Goal: Information Seeking & Learning: Learn about a topic

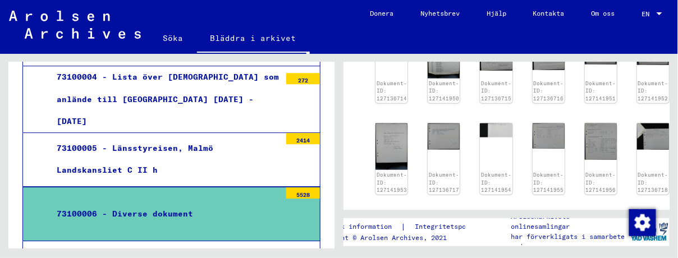
scroll to position [260, 0]
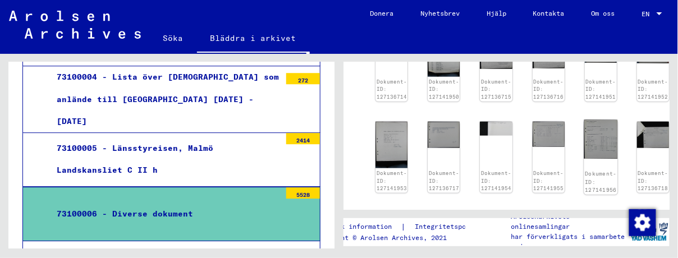
click at [596, 140] on img at bounding box center [601, 139] width 34 height 39
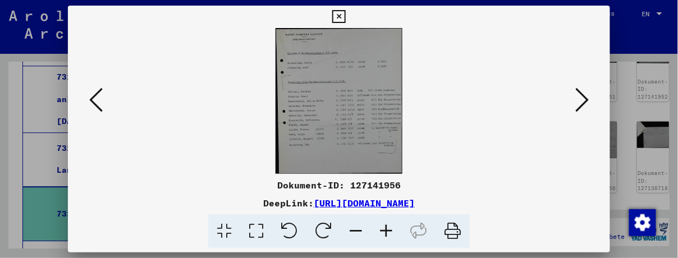
click at [590, 101] on button at bounding box center [582, 101] width 20 height 32
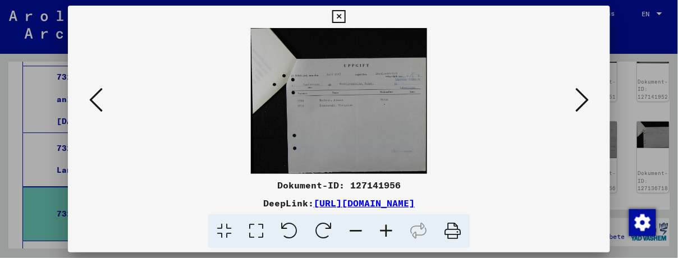
click at [590, 101] on button at bounding box center [582, 101] width 20 height 32
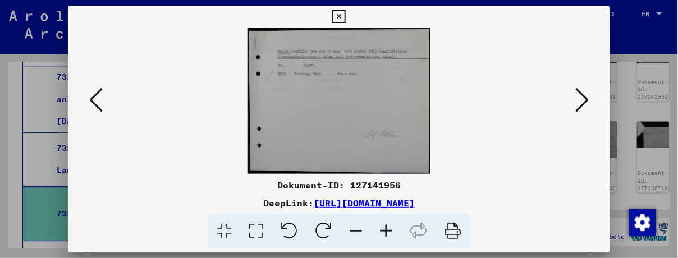
click at [590, 101] on button at bounding box center [582, 101] width 20 height 32
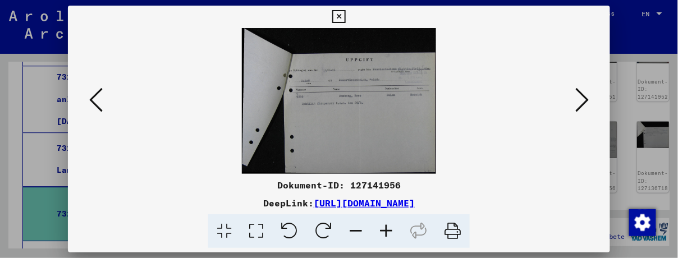
click at [590, 101] on button at bounding box center [582, 101] width 20 height 32
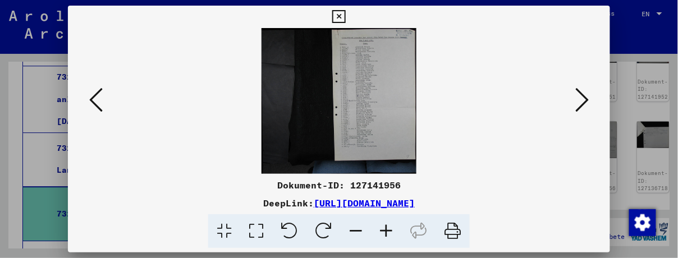
click at [388, 233] on icon at bounding box center [386, 232] width 30 height 34
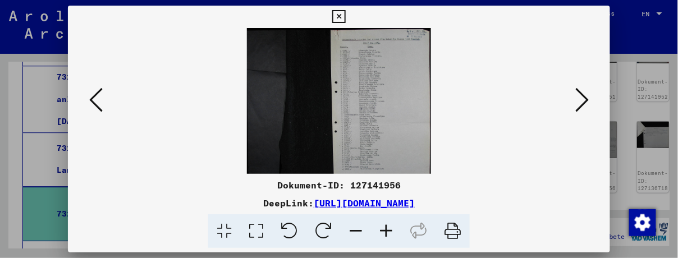
click at [388, 233] on icon at bounding box center [386, 232] width 30 height 34
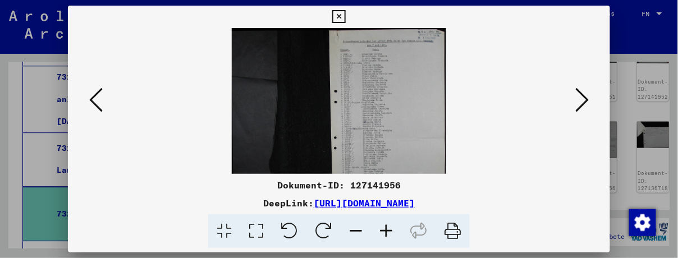
click at [388, 233] on icon at bounding box center [386, 232] width 30 height 34
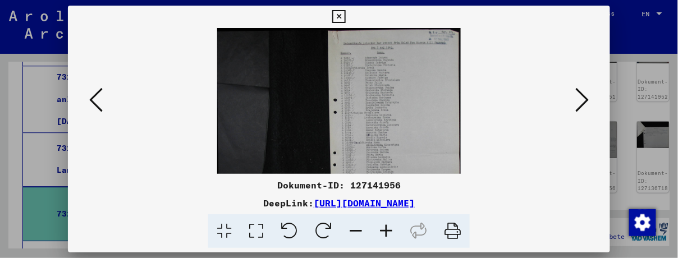
click at [388, 233] on icon at bounding box center [386, 232] width 30 height 34
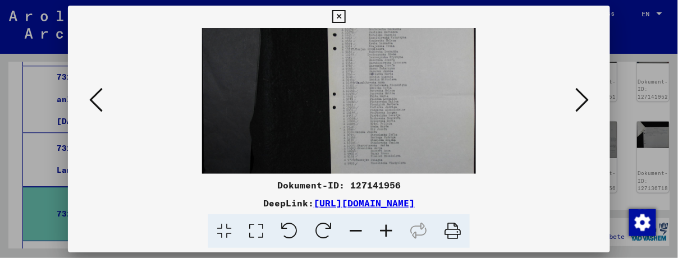
drag, startPoint x: 400, startPoint y: 148, endPoint x: 399, endPoint y: 75, distance: 73.6
click at [399, 74] on img at bounding box center [339, 83] width 274 height 258
click at [587, 103] on icon at bounding box center [582, 99] width 13 height 27
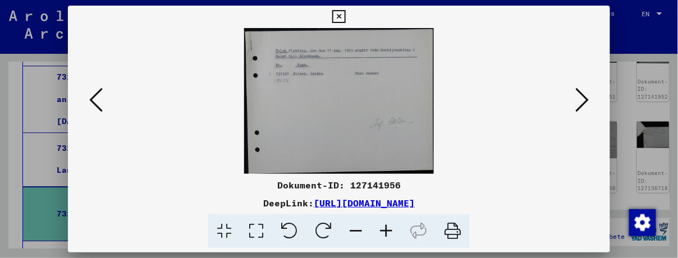
scroll to position [0, 0]
click at [585, 99] on icon at bounding box center [582, 99] width 13 height 27
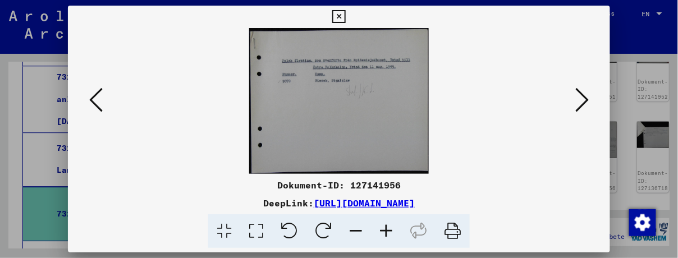
click at [585, 97] on icon at bounding box center [582, 99] width 13 height 27
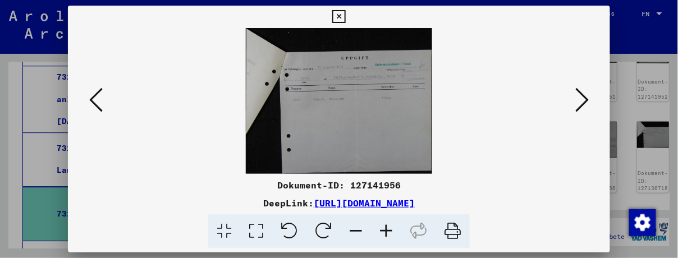
click at [585, 97] on icon at bounding box center [582, 99] width 13 height 27
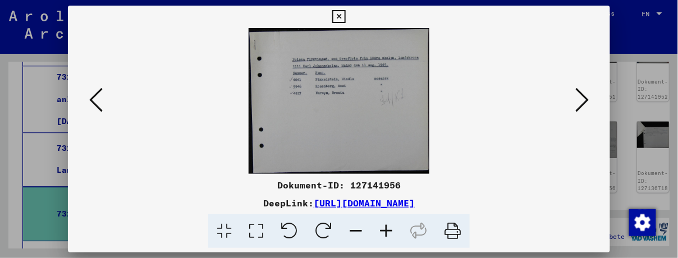
click at [583, 94] on icon at bounding box center [582, 99] width 13 height 27
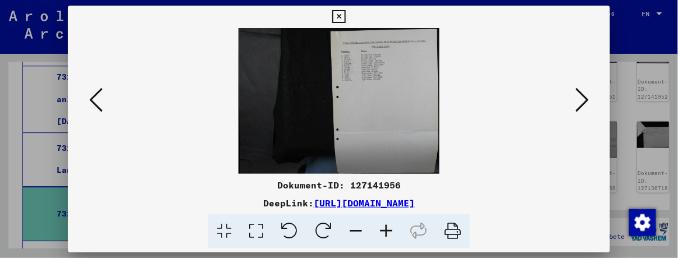
click at [583, 94] on icon at bounding box center [582, 99] width 13 height 27
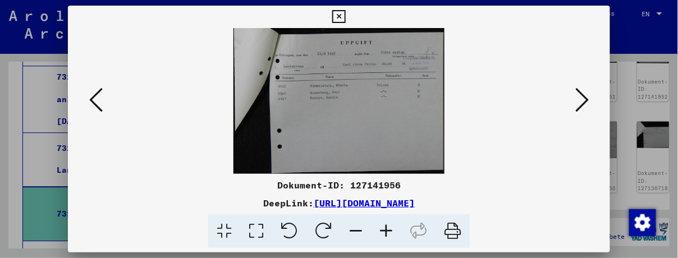
click at [583, 94] on icon at bounding box center [582, 99] width 13 height 27
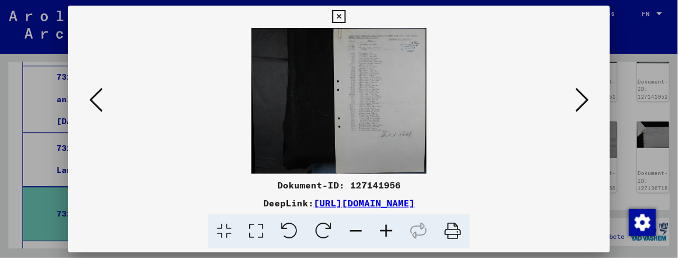
click at [385, 231] on icon at bounding box center [386, 232] width 30 height 34
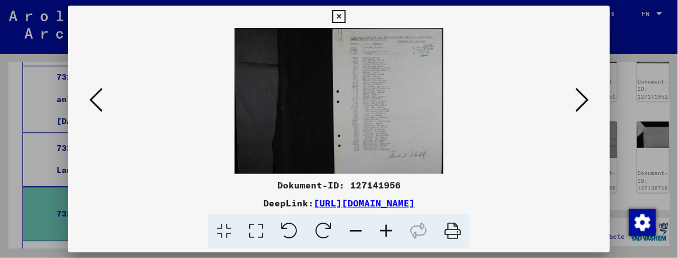
click at [385, 231] on icon at bounding box center [386, 232] width 30 height 34
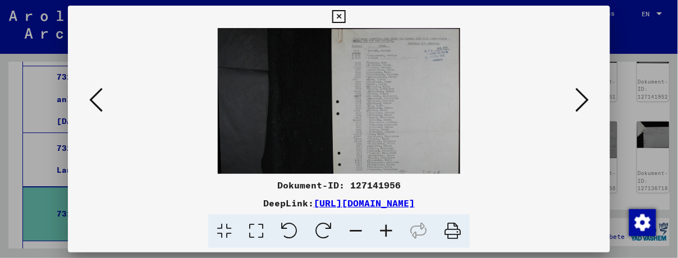
click at [385, 231] on icon at bounding box center [386, 232] width 30 height 34
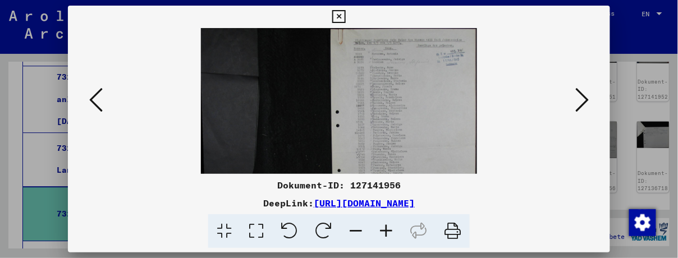
click at [385, 231] on icon at bounding box center [386, 232] width 30 height 34
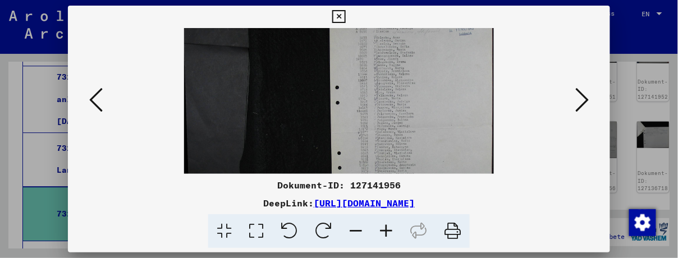
scroll to position [40, 0]
drag, startPoint x: 430, startPoint y: 157, endPoint x: 430, endPoint y: 116, distance: 40.4
click at [430, 116] on img at bounding box center [339, 117] width 310 height 258
click at [582, 98] on icon at bounding box center [582, 99] width 13 height 27
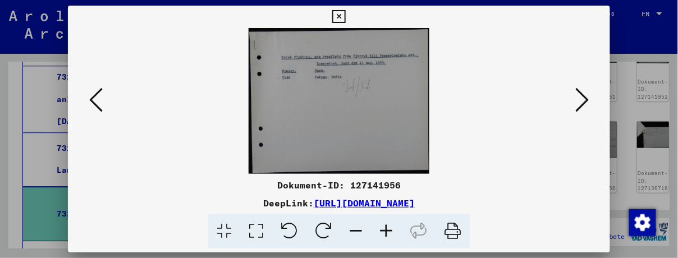
scroll to position [0, 0]
click at [582, 98] on icon at bounding box center [582, 99] width 13 height 27
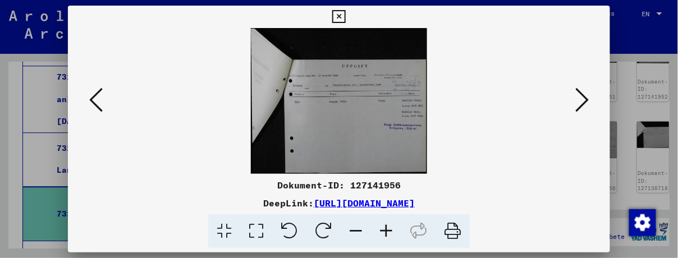
click at [582, 98] on icon at bounding box center [582, 99] width 13 height 27
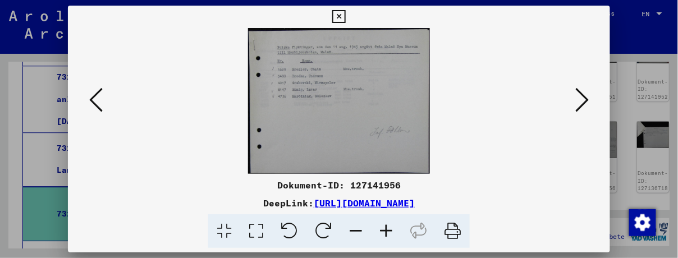
click at [582, 98] on icon at bounding box center [582, 99] width 13 height 27
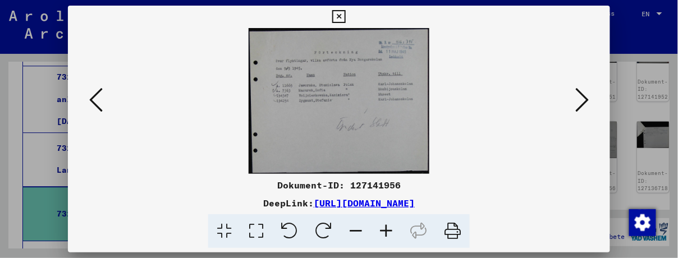
click at [582, 98] on icon at bounding box center [582, 99] width 13 height 27
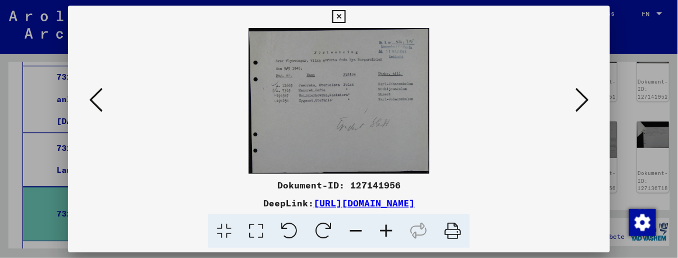
click at [582, 98] on icon at bounding box center [582, 99] width 13 height 27
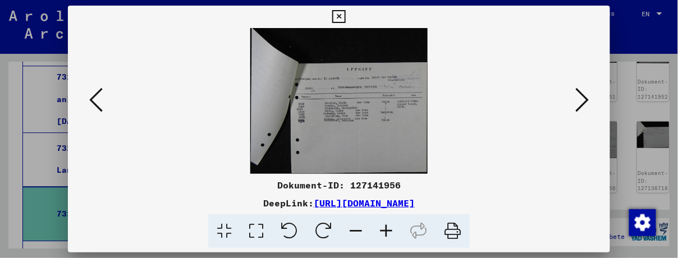
click at [585, 102] on icon at bounding box center [582, 99] width 13 height 27
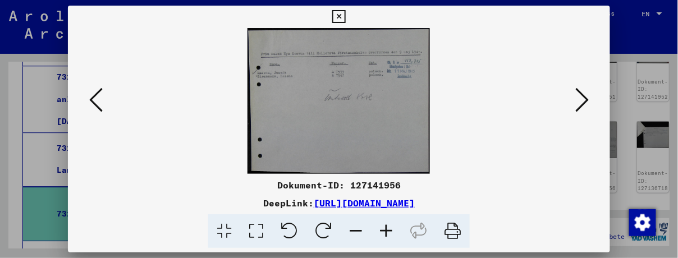
click at [585, 102] on icon at bounding box center [582, 99] width 13 height 27
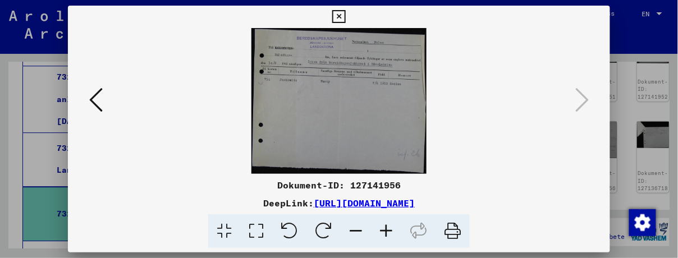
click at [340, 17] on icon at bounding box center [338, 16] width 13 height 13
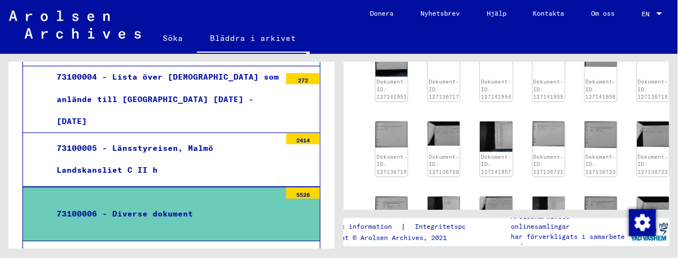
scroll to position [353, 0]
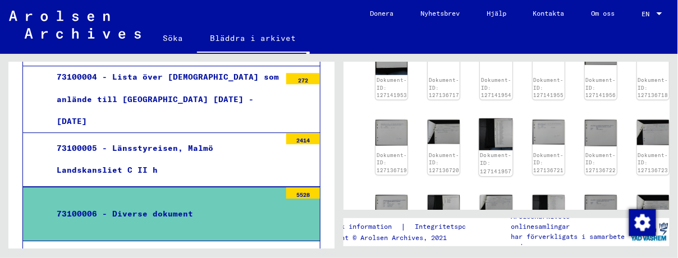
click at [497, 136] on img at bounding box center [497, 135] width 34 height 32
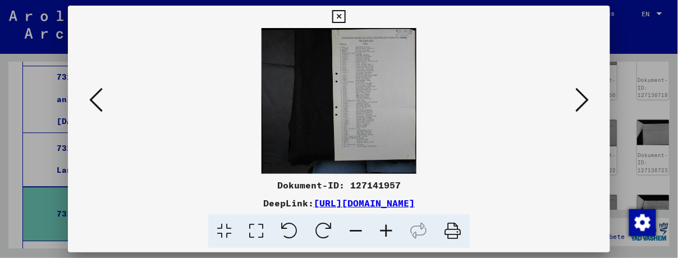
click at [389, 226] on icon at bounding box center [386, 232] width 30 height 34
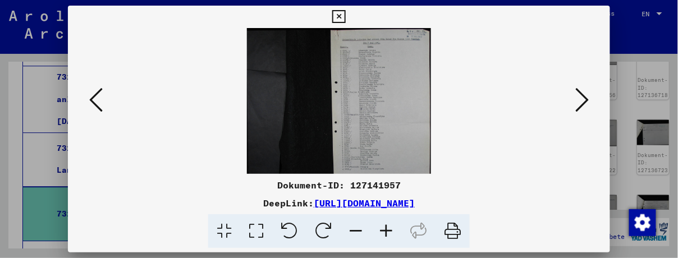
click at [384, 135] on img at bounding box center [339, 115] width 184 height 174
click at [388, 233] on icon at bounding box center [386, 232] width 30 height 34
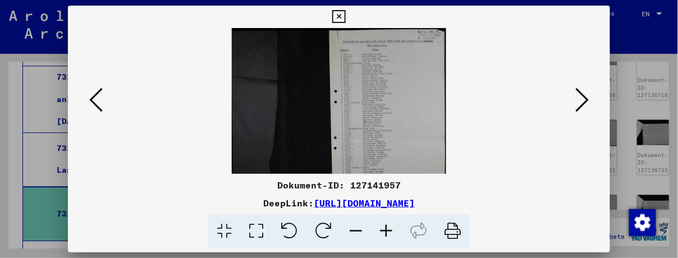
click at [388, 233] on icon at bounding box center [386, 232] width 30 height 34
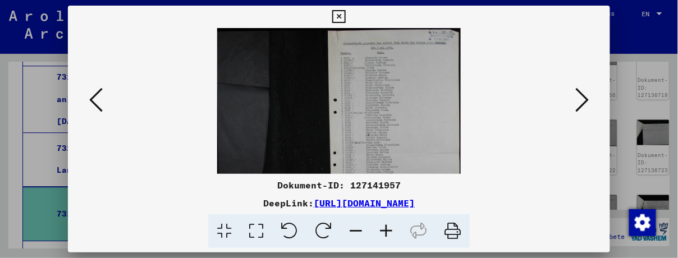
click at [388, 233] on icon at bounding box center [386, 232] width 30 height 34
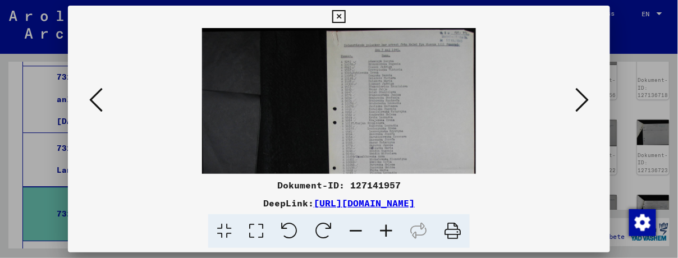
click at [388, 233] on icon at bounding box center [386, 232] width 30 height 34
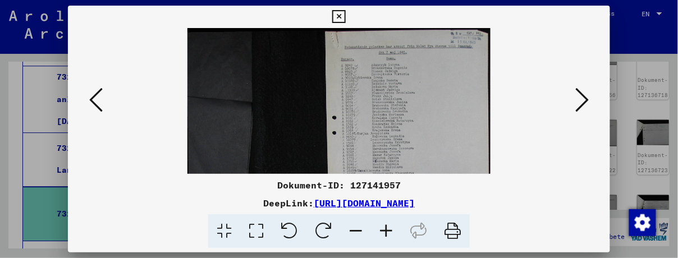
click at [388, 233] on icon at bounding box center [386, 232] width 30 height 34
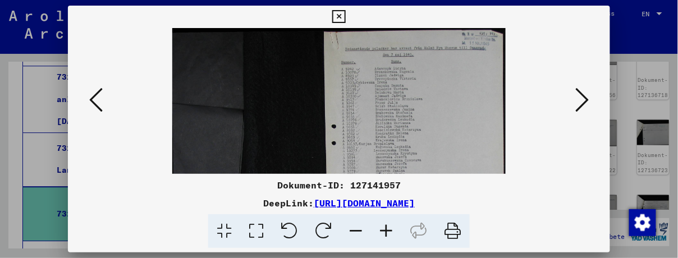
click at [388, 233] on icon at bounding box center [386, 232] width 30 height 34
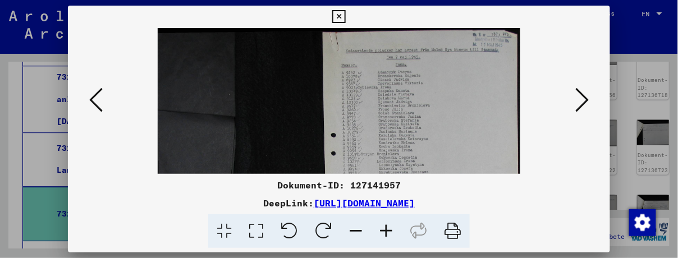
click at [584, 97] on icon at bounding box center [582, 99] width 13 height 27
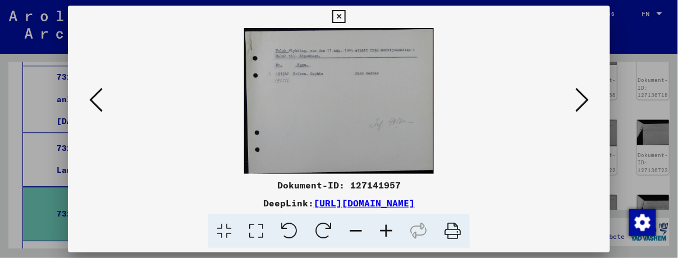
click at [584, 97] on icon at bounding box center [582, 99] width 13 height 27
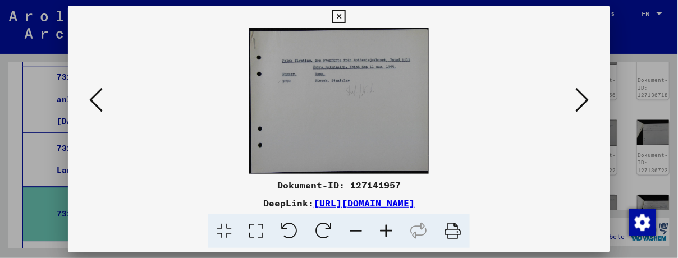
click at [584, 97] on icon at bounding box center [582, 99] width 13 height 27
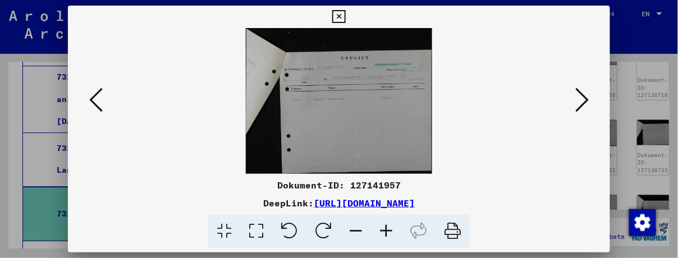
click at [584, 97] on icon at bounding box center [582, 99] width 13 height 27
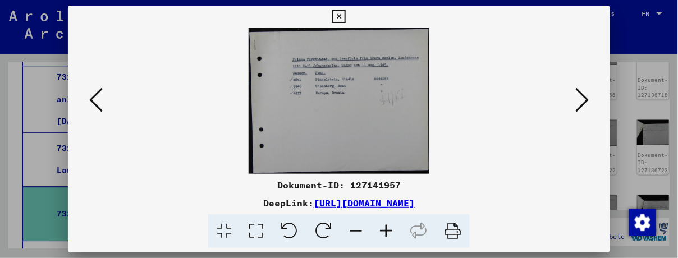
click at [336, 17] on icon at bounding box center [338, 16] width 13 height 13
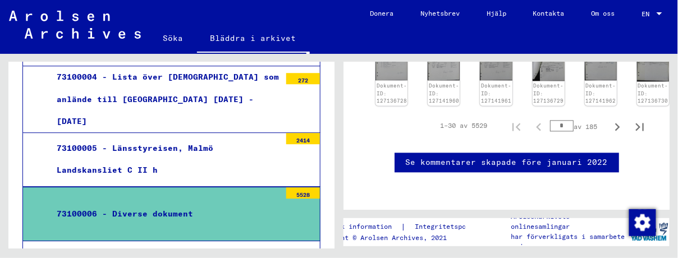
scroll to position [597, 0]
click at [618, 120] on icon "Nästa sida" at bounding box center [618, 128] width 16 height 16
type input "*"
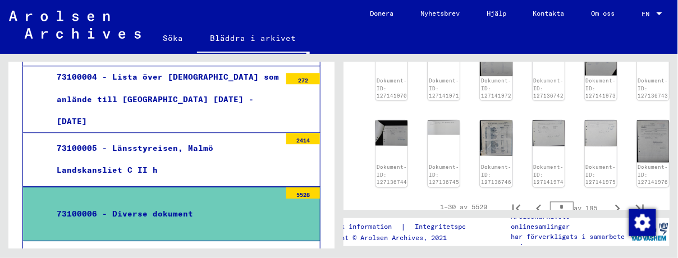
scroll to position [467, 0]
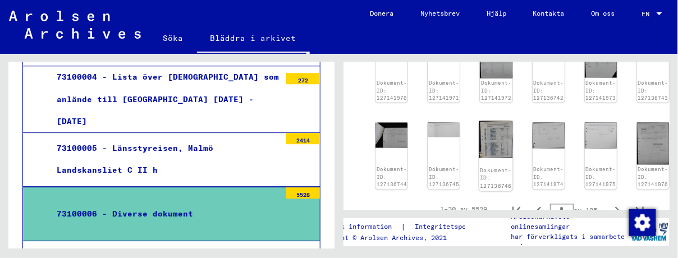
click at [495, 136] on img at bounding box center [497, 139] width 34 height 37
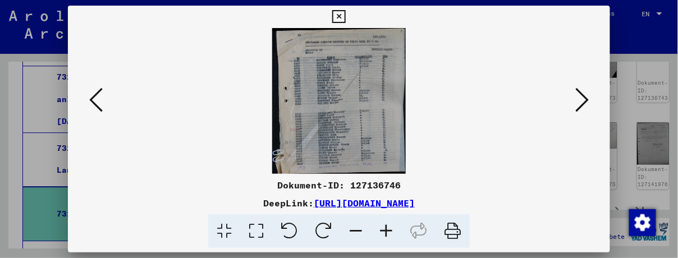
click at [93, 98] on icon at bounding box center [95, 99] width 13 height 27
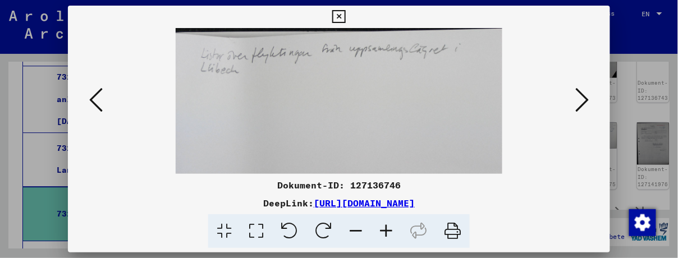
drag, startPoint x: 93, startPoint y: 98, endPoint x: 287, endPoint y: 97, distance: 194.3
click at [286, 97] on div at bounding box center [339, 101] width 543 height 146
click at [586, 100] on icon at bounding box center [582, 99] width 13 height 27
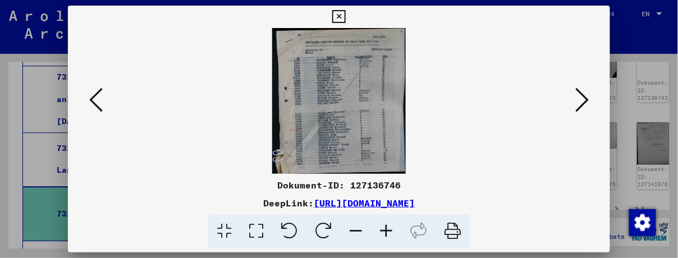
click at [585, 100] on icon at bounding box center [582, 99] width 13 height 27
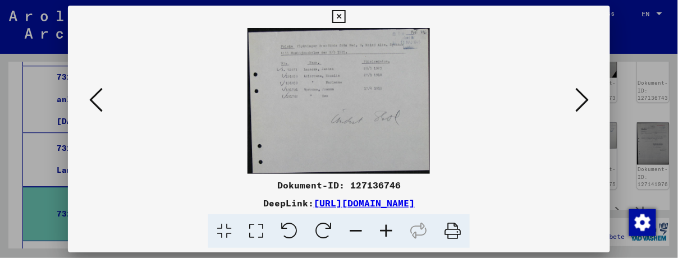
click at [585, 100] on icon at bounding box center [582, 99] width 13 height 27
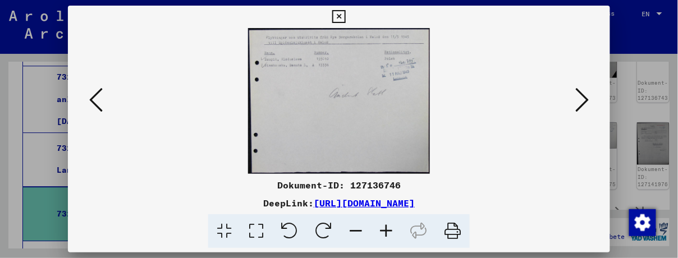
click at [585, 100] on icon at bounding box center [582, 99] width 13 height 27
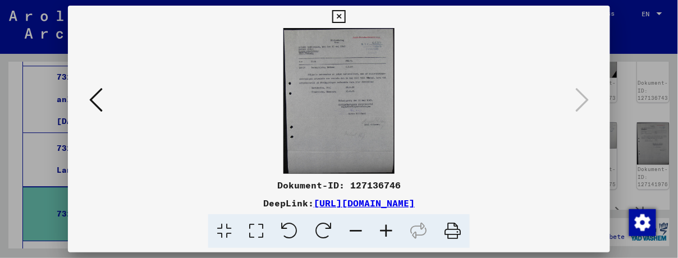
click at [339, 19] on icon at bounding box center [338, 16] width 13 height 13
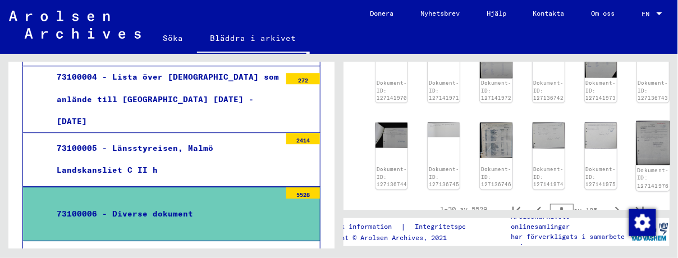
click at [638, 147] on img at bounding box center [654, 143] width 34 height 44
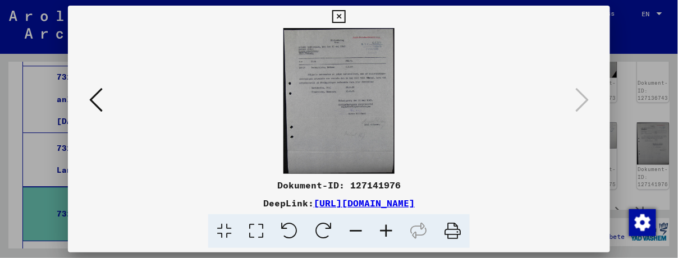
click at [362, 133] on img at bounding box center [339, 101] width 466 height 146
click at [386, 230] on icon at bounding box center [386, 232] width 30 height 34
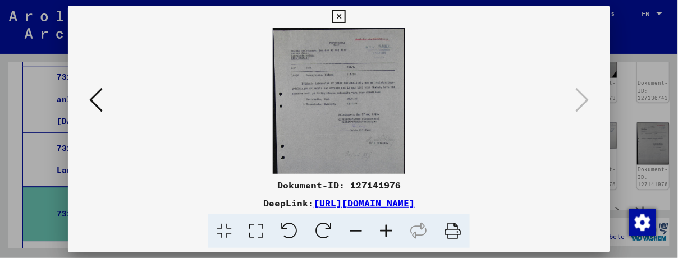
click at [386, 230] on icon at bounding box center [386, 232] width 30 height 34
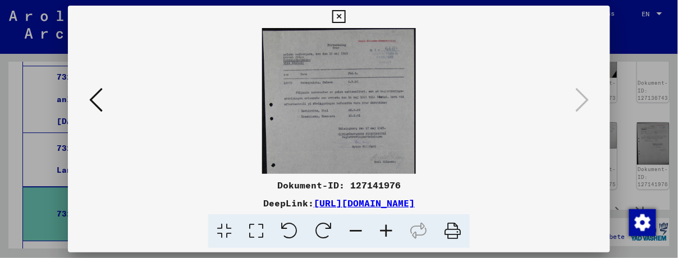
click at [386, 230] on icon at bounding box center [386, 232] width 30 height 34
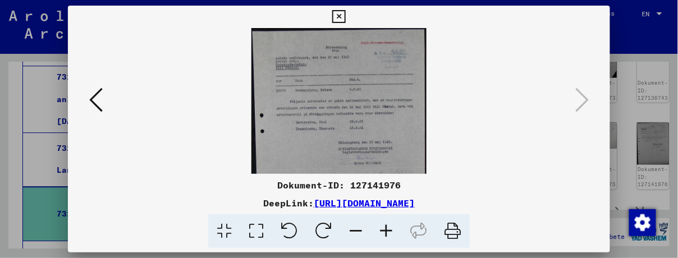
click at [386, 230] on icon at bounding box center [386, 232] width 30 height 34
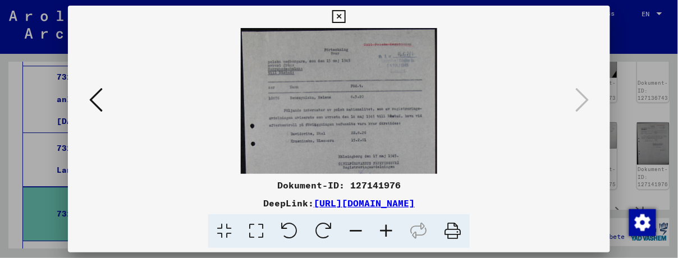
click at [337, 21] on icon at bounding box center [338, 16] width 13 height 13
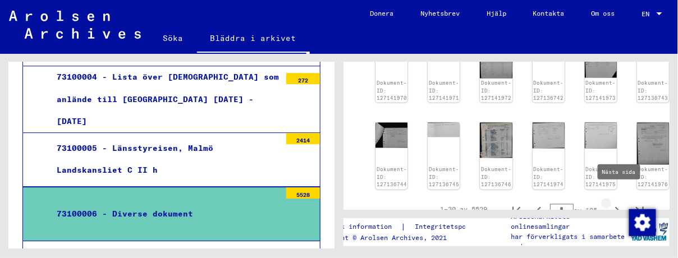
click at [618, 207] on icon "Nästa sida" at bounding box center [618, 211] width 5 height 8
type input "*"
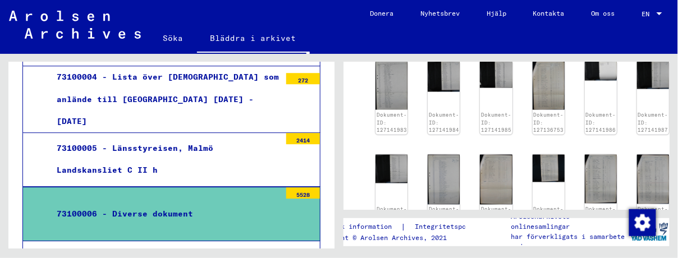
scroll to position [410, 0]
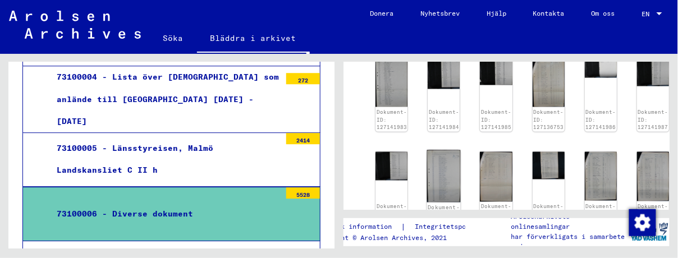
click at [441, 172] on img at bounding box center [444, 177] width 34 height 52
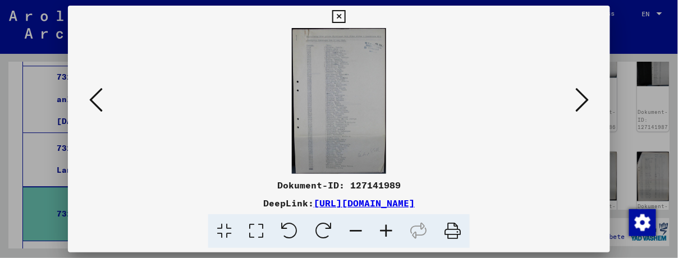
click at [389, 227] on icon at bounding box center [386, 232] width 30 height 34
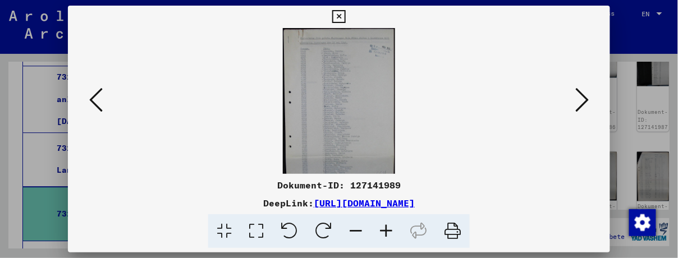
click at [389, 227] on icon at bounding box center [386, 232] width 30 height 34
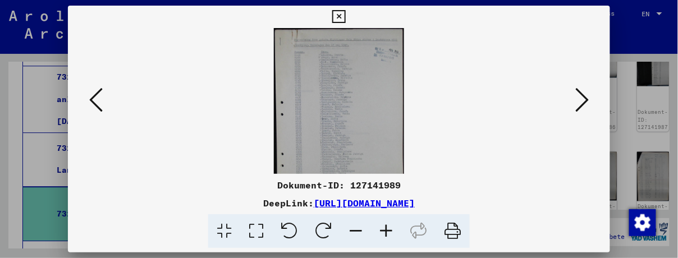
click at [389, 227] on icon at bounding box center [386, 232] width 30 height 34
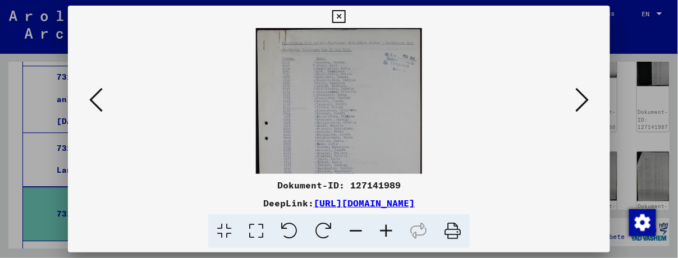
click at [389, 227] on icon at bounding box center [386, 232] width 30 height 34
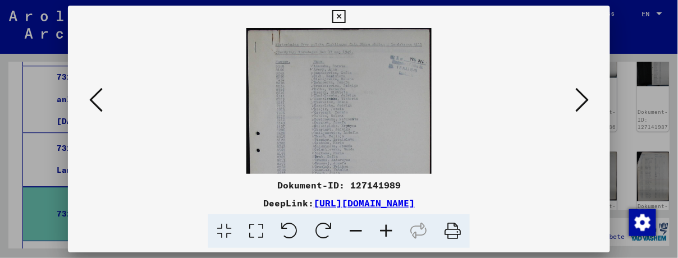
click at [339, 16] on icon at bounding box center [338, 16] width 13 height 13
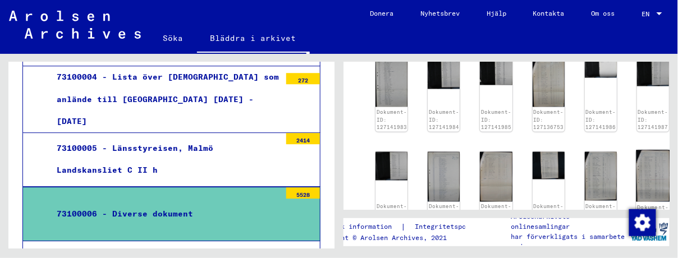
click at [640, 171] on img at bounding box center [654, 177] width 34 height 52
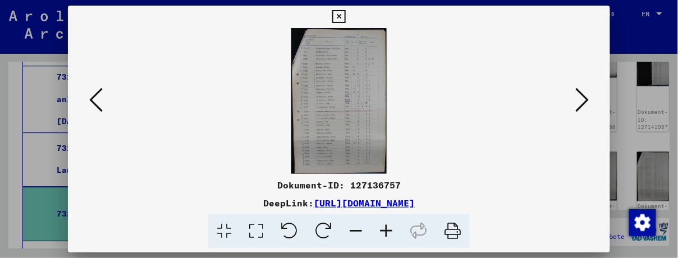
click at [389, 229] on icon at bounding box center [386, 232] width 30 height 34
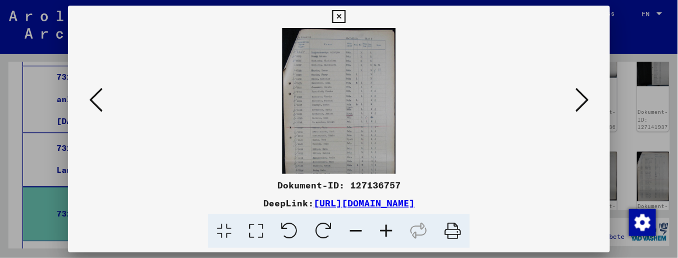
click at [389, 231] on icon at bounding box center [386, 232] width 30 height 34
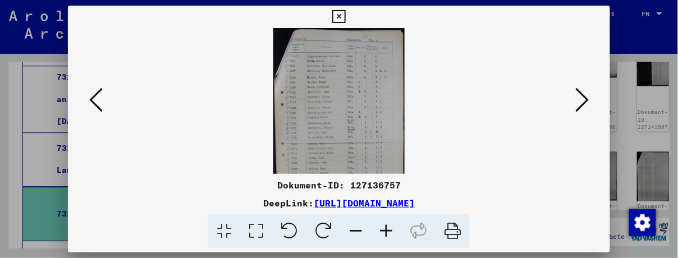
click at [389, 231] on icon at bounding box center [386, 232] width 30 height 34
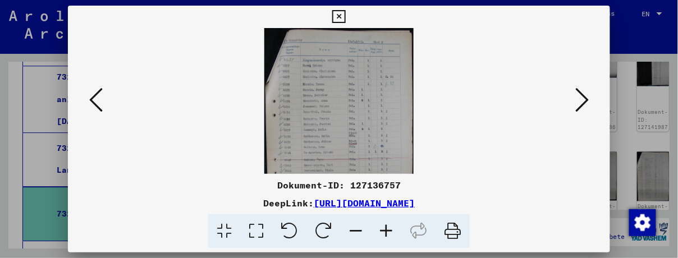
click at [389, 231] on icon at bounding box center [386, 232] width 30 height 34
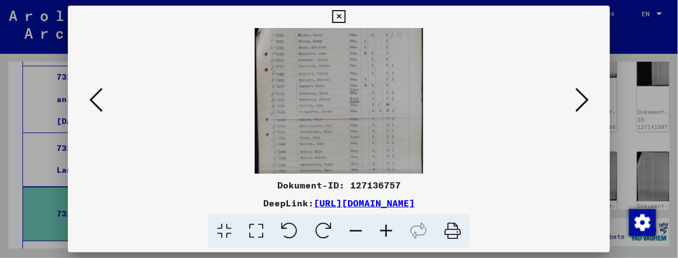
scroll to position [60, 0]
drag, startPoint x: 372, startPoint y: 127, endPoint x: 370, endPoint y: 67, distance: 59.6
click at [370, 67] on img at bounding box center [339, 98] width 168 height 258
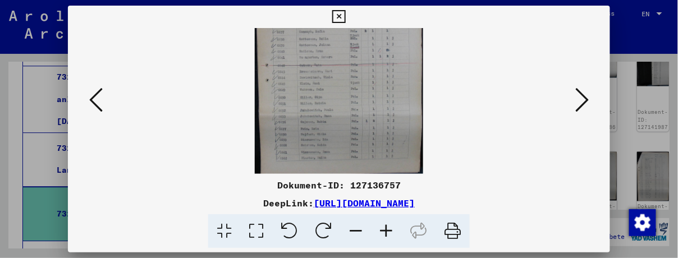
scroll to position [111, 0]
drag, startPoint x: 373, startPoint y: 129, endPoint x: 379, endPoint y: 77, distance: 51.9
click at [379, 77] on img at bounding box center [339, 46] width 168 height 258
click at [583, 97] on icon at bounding box center [582, 99] width 13 height 27
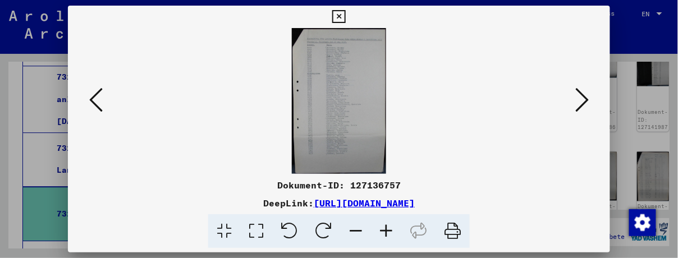
scroll to position [0, 0]
click at [384, 229] on icon at bounding box center [386, 232] width 30 height 34
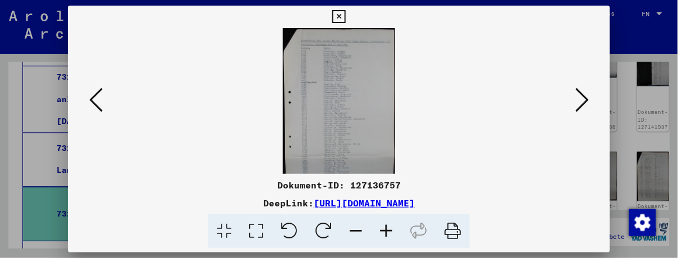
click at [385, 230] on icon at bounding box center [386, 232] width 30 height 34
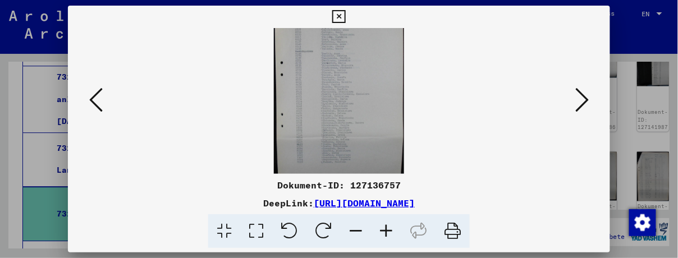
scroll to position [41, 0]
drag, startPoint x: 348, startPoint y: 135, endPoint x: 357, endPoint y: 94, distance: 42.0
click at [357, 94] on img at bounding box center [339, 88] width 131 height 202
click at [582, 103] on icon at bounding box center [582, 99] width 13 height 27
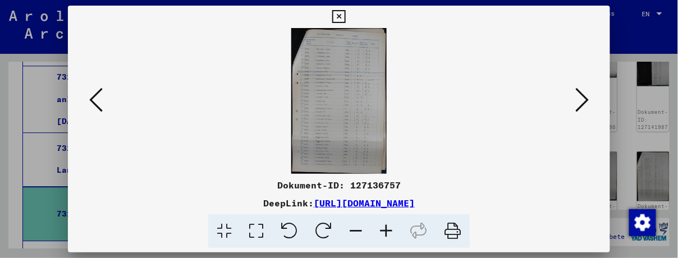
click at [582, 103] on icon at bounding box center [582, 99] width 13 height 27
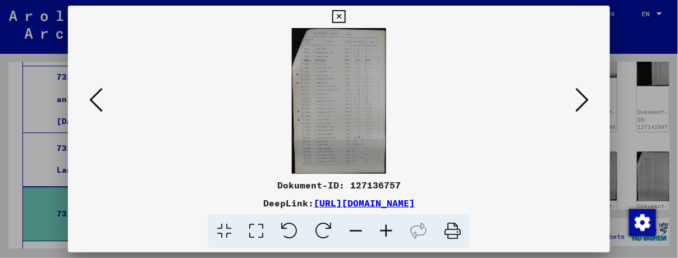
click at [387, 229] on icon at bounding box center [386, 232] width 30 height 34
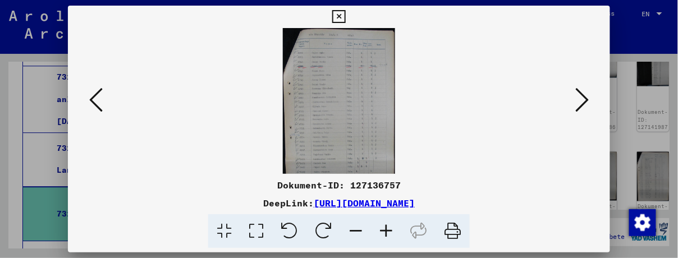
click at [387, 229] on icon at bounding box center [386, 232] width 30 height 34
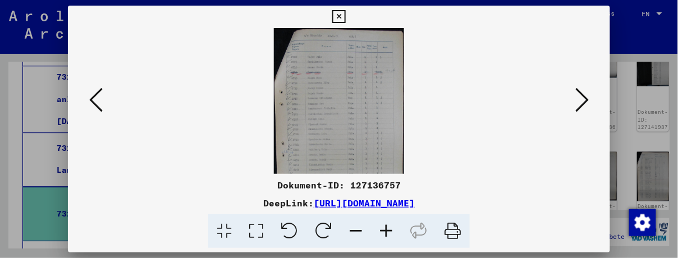
click at [387, 229] on icon at bounding box center [386, 232] width 30 height 34
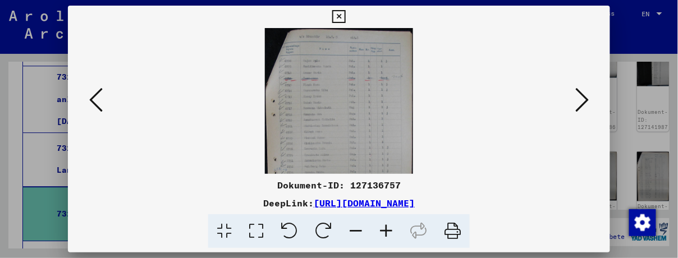
click at [387, 229] on icon at bounding box center [386, 232] width 30 height 34
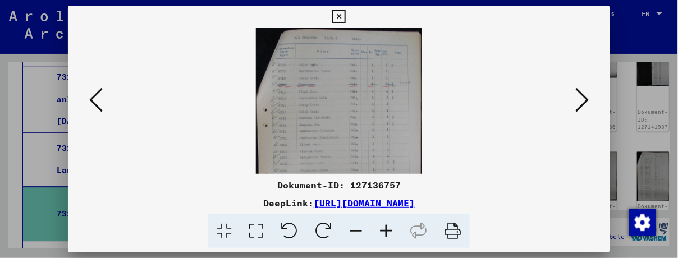
click at [387, 229] on icon at bounding box center [386, 232] width 30 height 34
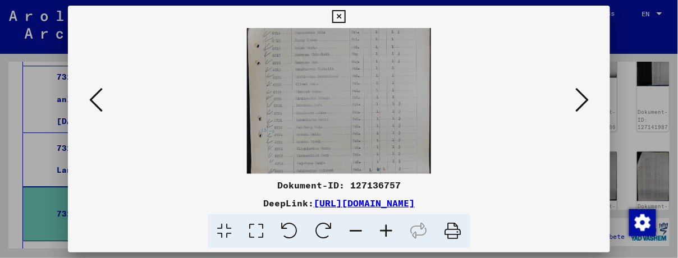
scroll to position [76, 0]
drag, startPoint x: 352, startPoint y: 143, endPoint x: 370, endPoint y: 67, distance: 77.2
click at [370, 66] on img at bounding box center [339, 95] width 185 height 286
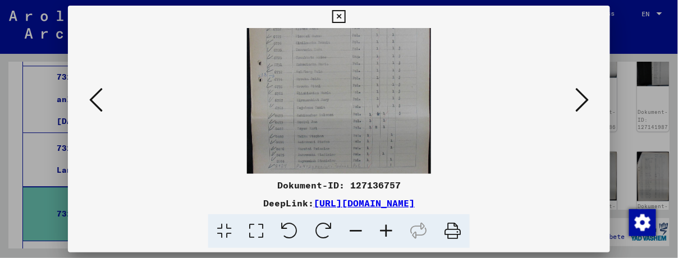
scroll to position [129, 0]
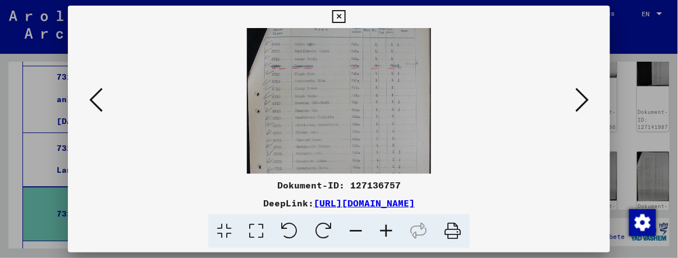
drag, startPoint x: 365, startPoint y: 133, endPoint x: 377, endPoint y: 183, distance: 51.4
click at [377, 183] on div "Dokument-ID: 127136757 DeepLink: [URL][DOMAIN_NAME]" at bounding box center [339, 127] width 543 height 243
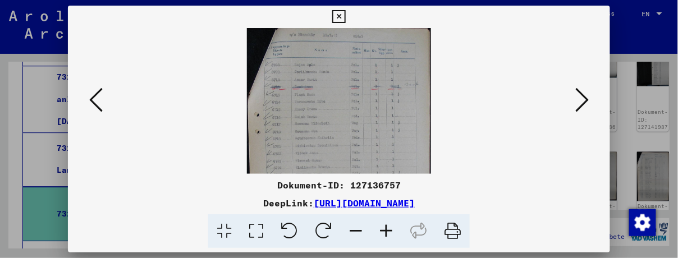
scroll to position [4, 0]
drag, startPoint x: 381, startPoint y: 92, endPoint x: 381, endPoint y: 113, distance: 21.3
click at [381, 113] on img at bounding box center [339, 167] width 185 height 286
click at [95, 98] on icon at bounding box center [95, 99] width 13 height 27
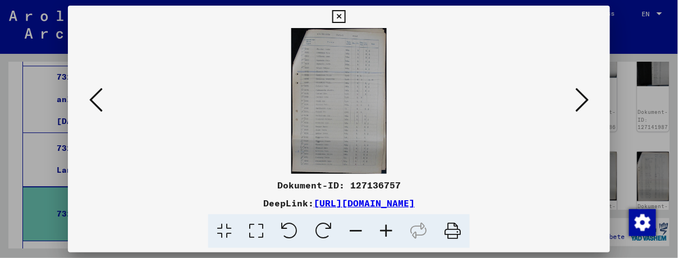
scroll to position [0, 0]
click at [338, 15] on icon at bounding box center [338, 16] width 13 height 13
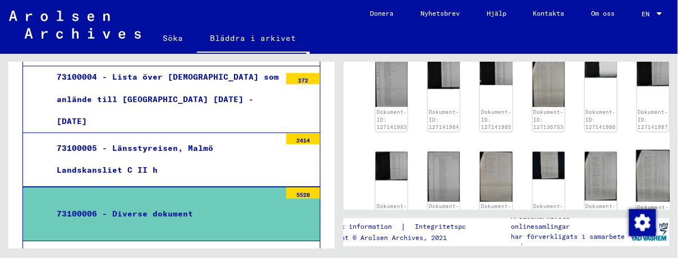
click at [647, 168] on img at bounding box center [654, 177] width 34 height 52
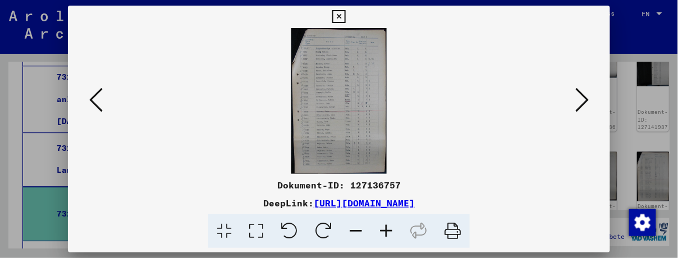
click at [388, 228] on icon at bounding box center [386, 232] width 30 height 34
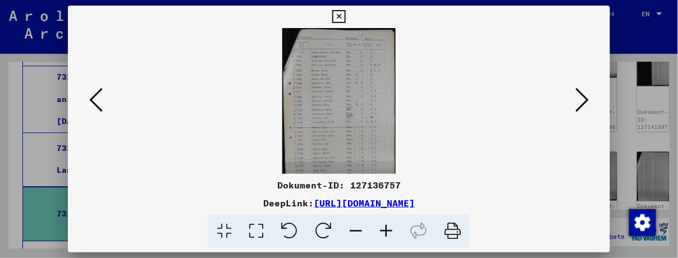
click at [388, 228] on icon at bounding box center [386, 232] width 30 height 34
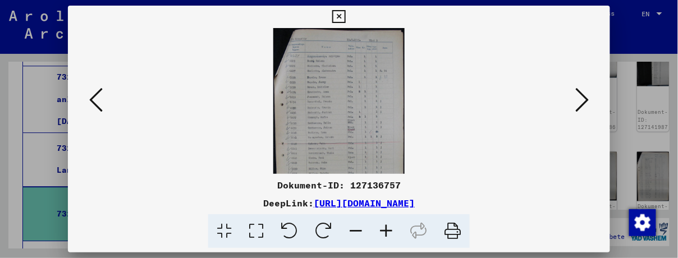
click at [388, 228] on icon at bounding box center [386, 232] width 30 height 34
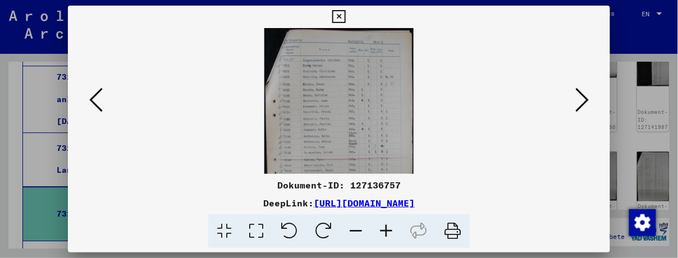
click at [338, 13] on icon at bounding box center [338, 16] width 13 height 13
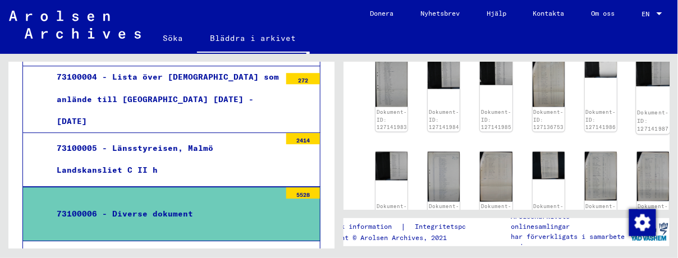
click at [644, 97] on div "Dokument-ID: 127141987" at bounding box center [654, 95] width 34 height 78
click at [547, 161] on img at bounding box center [549, 165] width 34 height 29
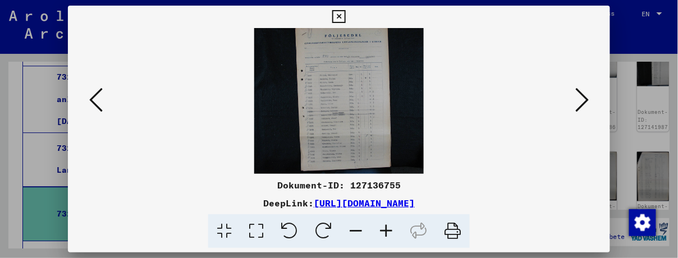
click at [340, 15] on icon at bounding box center [338, 16] width 13 height 13
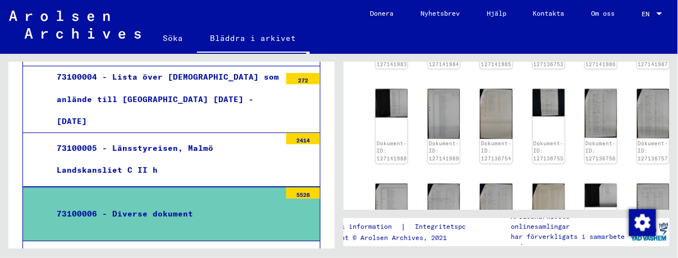
scroll to position [481, 0]
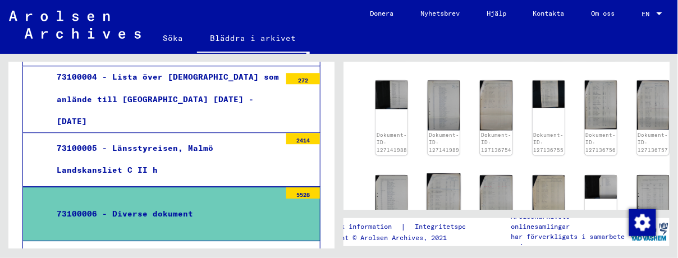
click at [450, 189] on img at bounding box center [444, 200] width 34 height 52
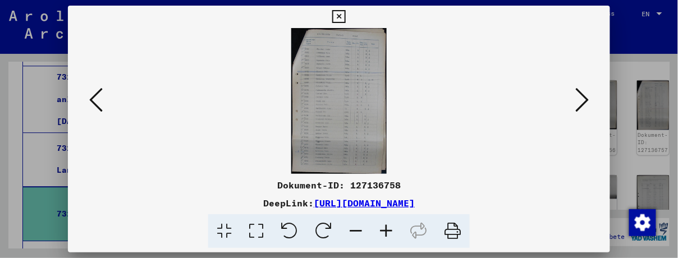
click at [341, 14] on icon at bounding box center [338, 16] width 13 height 13
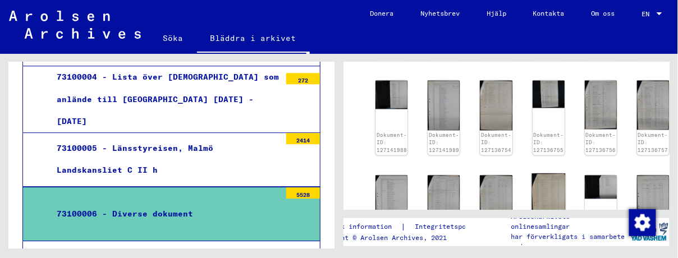
click at [540, 193] on img at bounding box center [549, 200] width 34 height 52
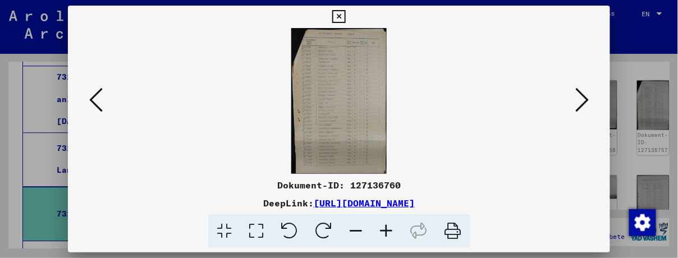
click at [341, 20] on icon at bounding box center [338, 16] width 13 height 13
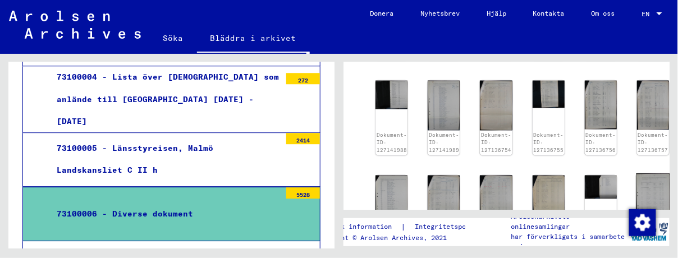
click at [649, 190] on img at bounding box center [654, 200] width 34 height 52
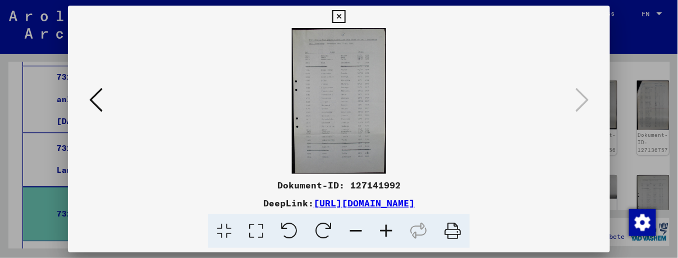
click at [337, 18] on icon at bounding box center [338, 16] width 13 height 13
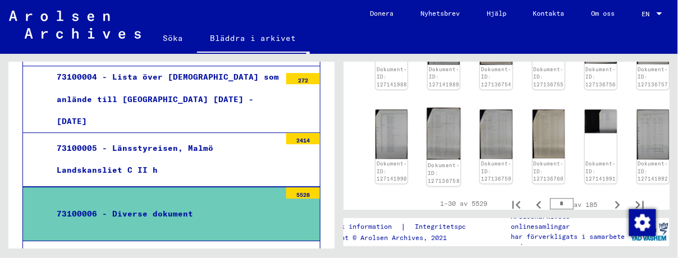
scroll to position [560, 0]
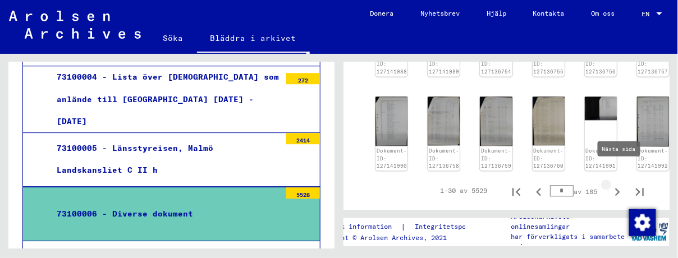
click at [618, 185] on icon "Nästa sida" at bounding box center [618, 193] width 16 height 16
type input "*"
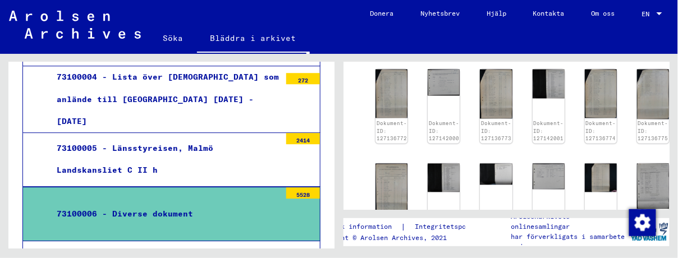
scroll to position [545, 0]
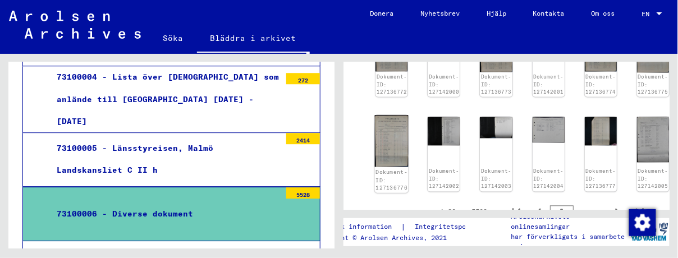
click at [384, 139] on img at bounding box center [392, 142] width 34 height 52
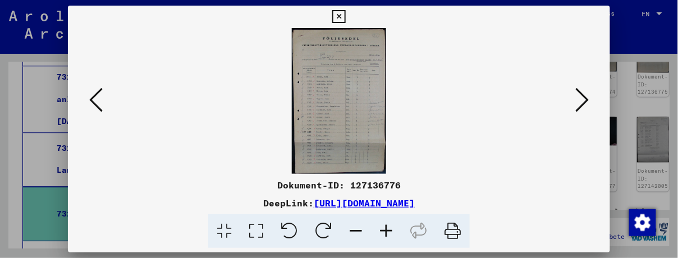
click at [386, 228] on icon at bounding box center [386, 232] width 30 height 34
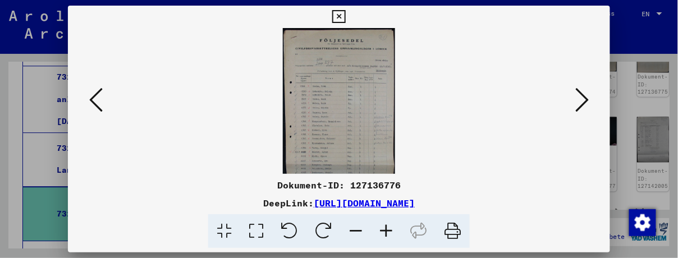
click at [386, 228] on icon at bounding box center [386, 232] width 30 height 34
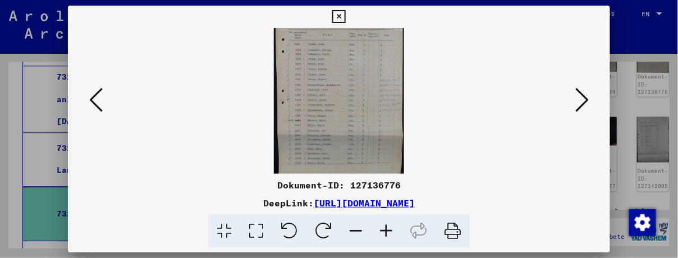
scroll to position [53, 0]
drag, startPoint x: 364, startPoint y: 148, endPoint x: 370, endPoint y: 95, distance: 53.1
click at [370, 95] on img at bounding box center [339, 76] width 131 height 202
click at [584, 98] on icon at bounding box center [582, 99] width 13 height 27
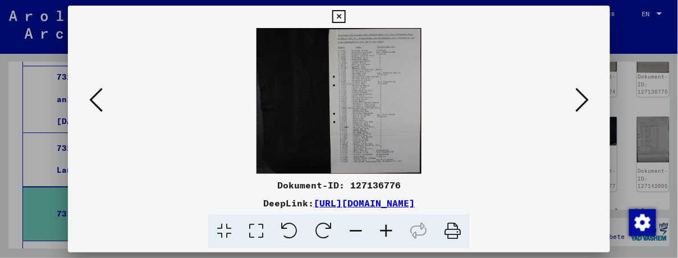
click at [389, 230] on icon at bounding box center [386, 232] width 30 height 34
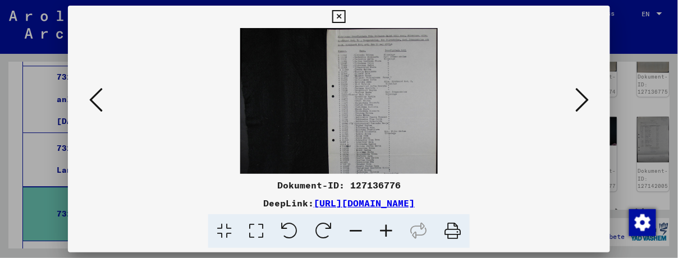
click at [389, 230] on icon at bounding box center [386, 232] width 30 height 34
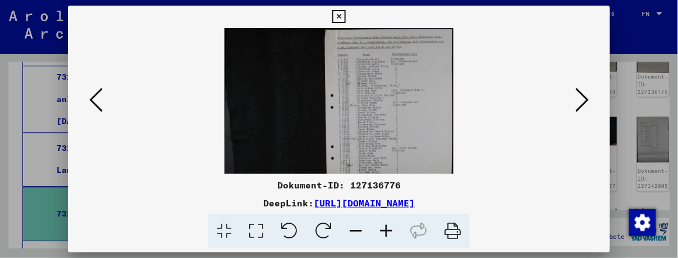
click at [389, 230] on icon at bounding box center [386, 232] width 30 height 34
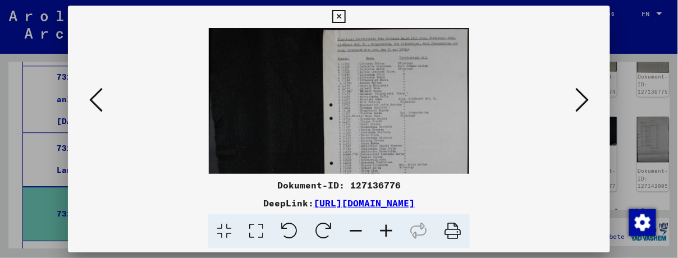
click at [389, 230] on icon at bounding box center [386, 232] width 30 height 34
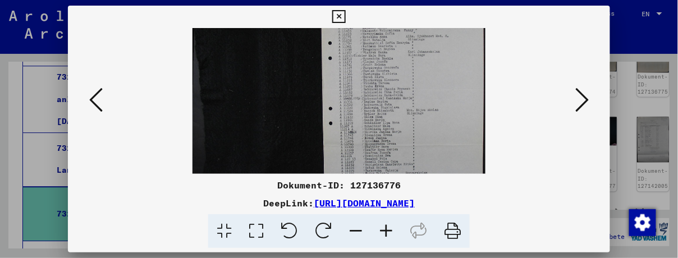
scroll to position [72, 0]
drag, startPoint x: 428, startPoint y: 152, endPoint x: 430, endPoint y: 80, distance: 71.9
click at [430, 80] on img at bounding box center [339, 85] width 293 height 258
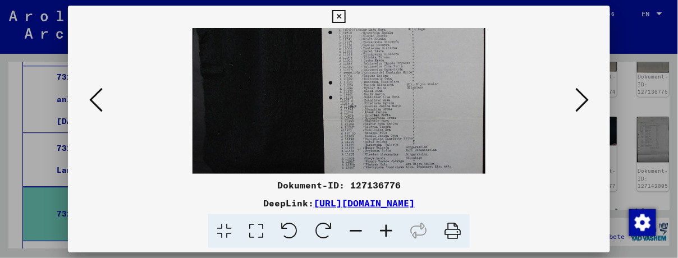
scroll to position [98, 0]
drag, startPoint x: 426, startPoint y: 115, endPoint x: 426, endPoint y: 89, distance: 25.8
click at [426, 89] on img at bounding box center [339, 59] width 293 height 258
click at [587, 101] on icon at bounding box center [582, 99] width 13 height 27
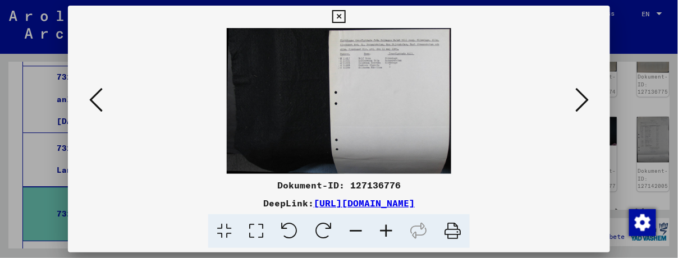
scroll to position [0, 0]
click at [587, 101] on icon at bounding box center [582, 99] width 13 height 27
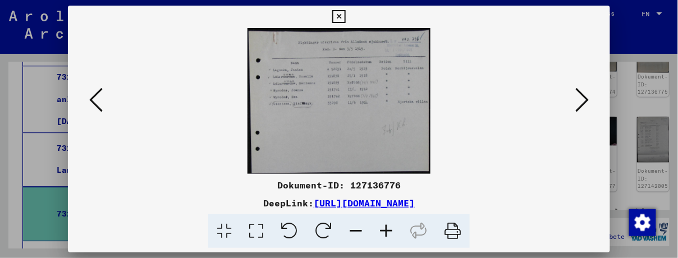
click at [582, 103] on icon at bounding box center [582, 99] width 13 height 27
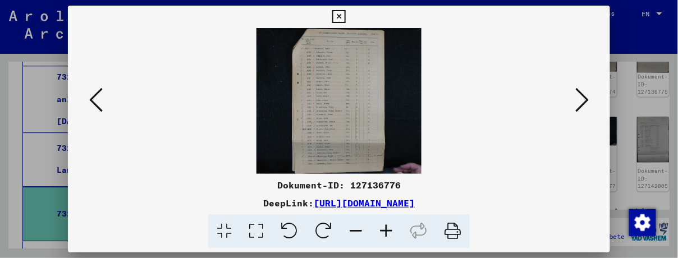
click at [389, 231] on icon at bounding box center [386, 232] width 30 height 34
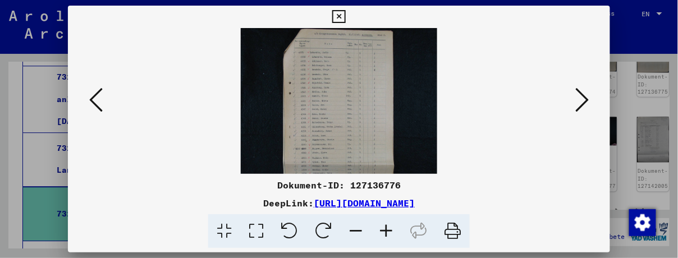
click at [389, 231] on icon at bounding box center [386, 232] width 30 height 34
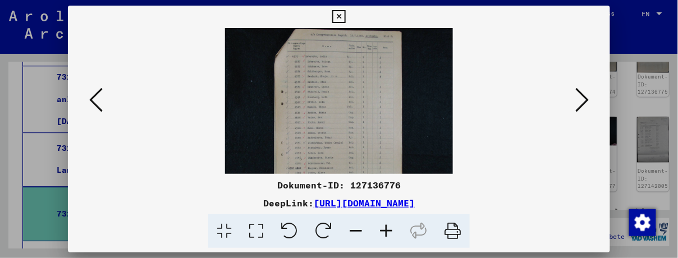
click at [389, 231] on icon at bounding box center [386, 232] width 30 height 34
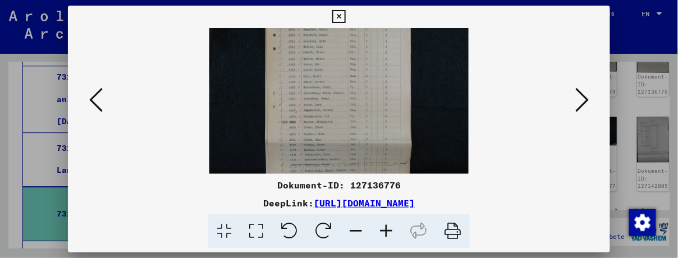
drag, startPoint x: 336, startPoint y: 148, endPoint x: 347, endPoint y: 83, distance: 66.7
click at [347, 83] on img at bounding box center [338, 77] width 259 height 230
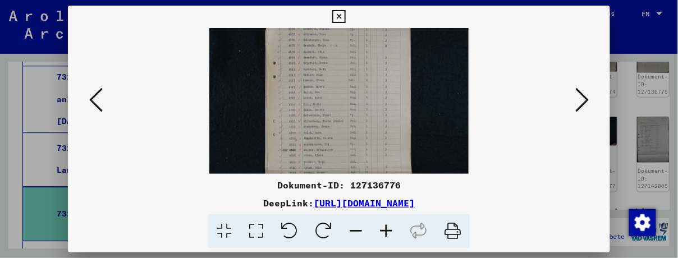
scroll to position [15, 0]
drag, startPoint x: 348, startPoint y: 125, endPoint x: 357, endPoint y: 153, distance: 30.2
click at [358, 154] on img at bounding box center [338, 128] width 259 height 230
click at [581, 103] on icon at bounding box center [582, 99] width 13 height 27
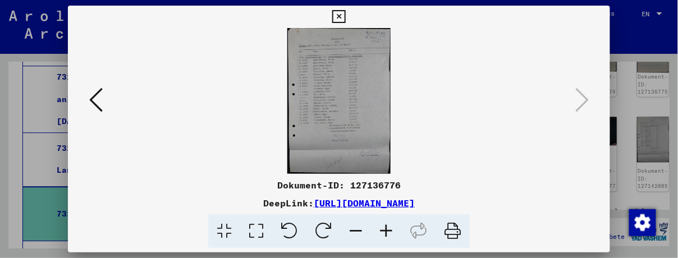
click at [388, 229] on icon at bounding box center [386, 232] width 30 height 34
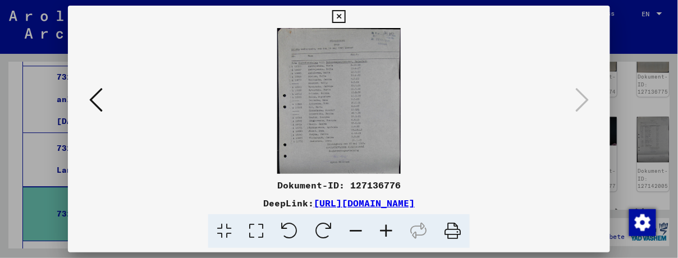
click at [388, 229] on icon at bounding box center [386, 232] width 30 height 34
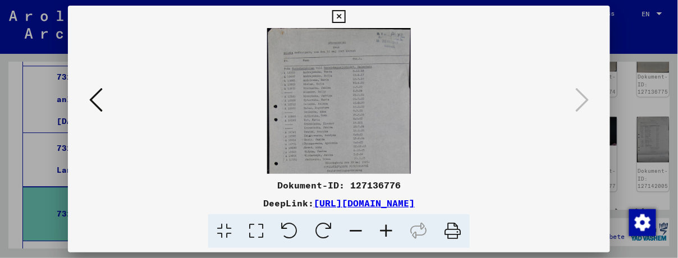
click at [388, 229] on icon at bounding box center [386, 232] width 30 height 34
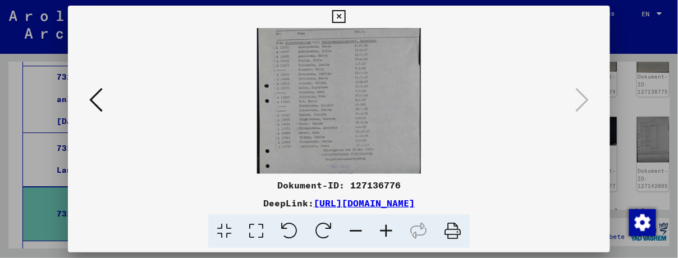
scroll to position [33, 0]
drag, startPoint x: 344, startPoint y: 144, endPoint x: 344, endPoint y: 112, distance: 32.0
click at [344, 111] on img at bounding box center [338, 111] width 163 height 230
click at [341, 16] on icon at bounding box center [338, 16] width 13 height 13
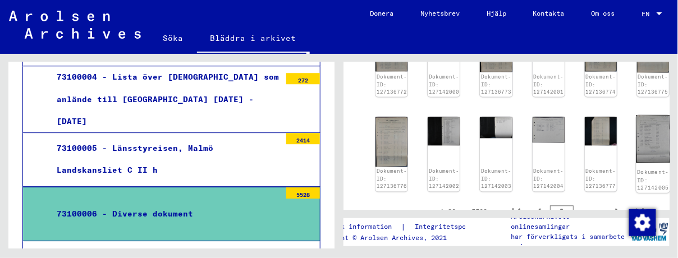
click at [637, 135] on img at bounding box center [654, 140] width 34 height 48
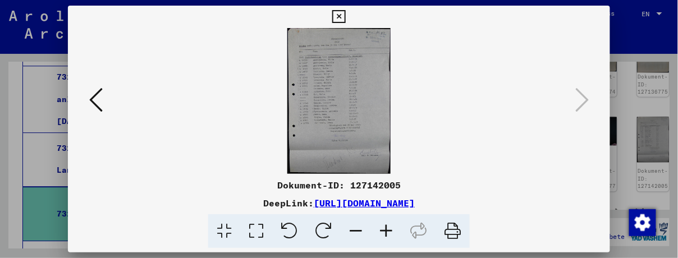
click at [340, 20] on icon at bounding box center [338, 16] width 13 height 13
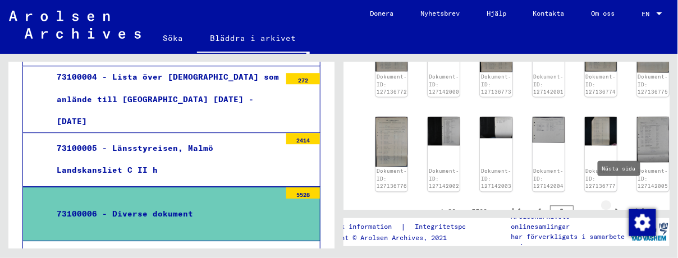
click at [618, 209] on icon "Nästa sida" at bounding box center [618, 213] width 5 height 8
type input "*"
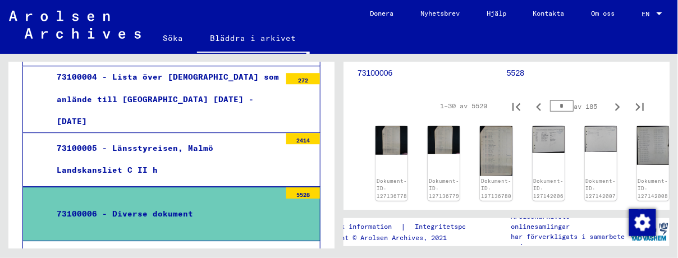
scroll to position [161, 0]
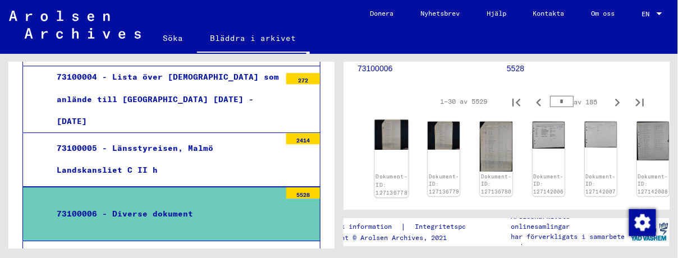
click at [385, 141] on img at bounding box center [392, 135] width 34 height 30
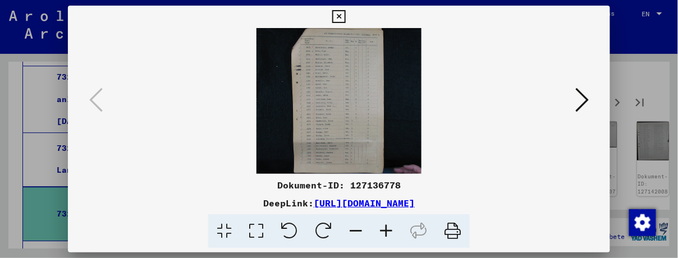
click at [587, 98] on icon at bounding box center [582, 99] width 13 height 27
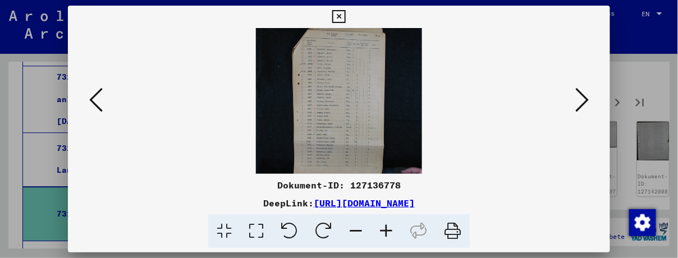
click at [587, 98] on icon at bounding box center [582, 99] width 13 height 27
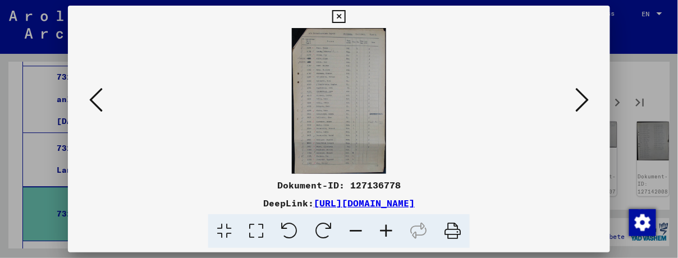
click at [587, 98] on icon at bounding box center [582, 99] width 13 height 27
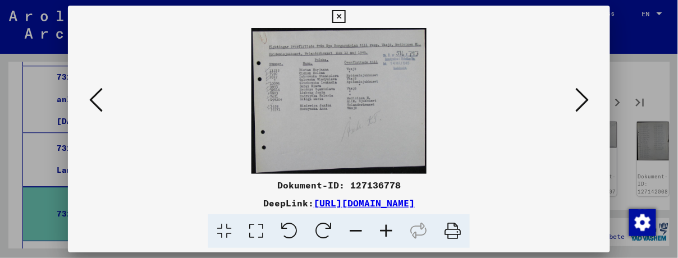
click at [587, 98] on icon at bounding box center [582, 99] width 13 height 27
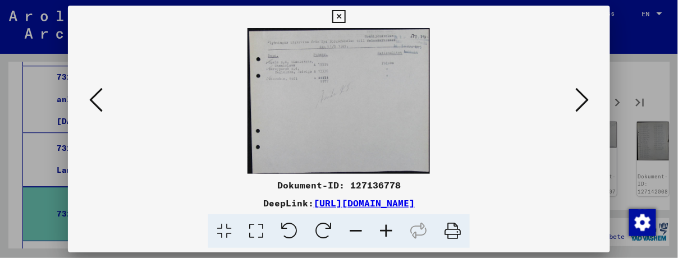
click at [587, 98] on icon at bounding box center [582, 99] width 13 height 27
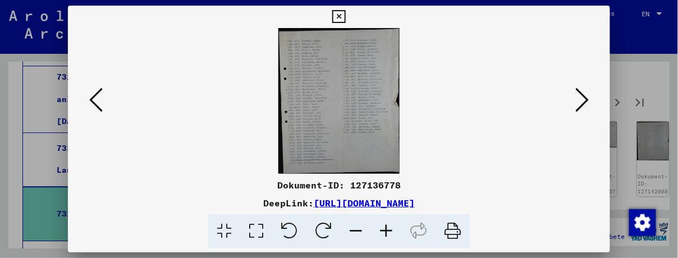
click at [587, 98] on icon at bounding box center [582, 99] width 13 height 27
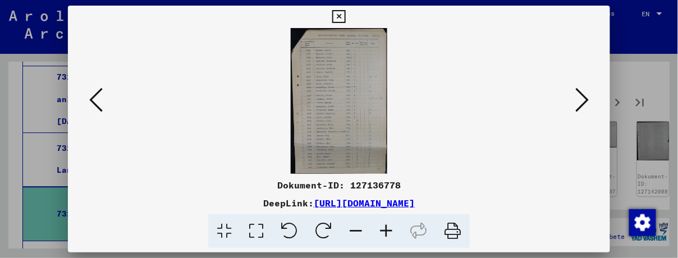
click at [587, 98] on icon at bounding box center [582, 99] width 13 height 27
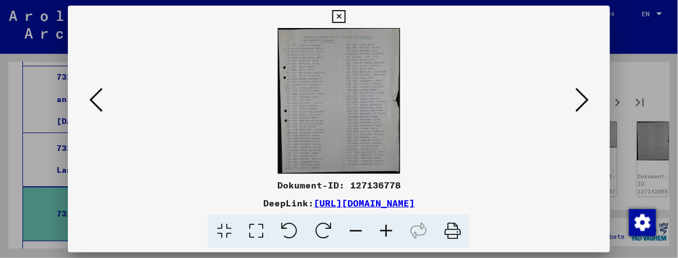
click at [587, 98] on icon at bounding box center [582, 99] width 13 height 27
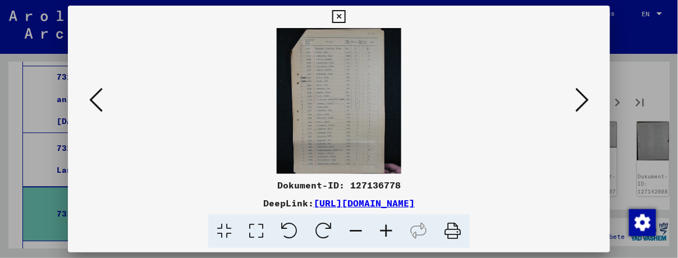
click at [587, 98] on icon at bounding box center [582, 99] width 13 height 27
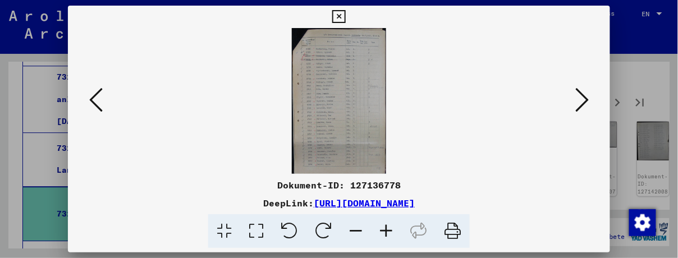
click at [97, 97] on icon at bounding box center [95, 99] width 13 height 27
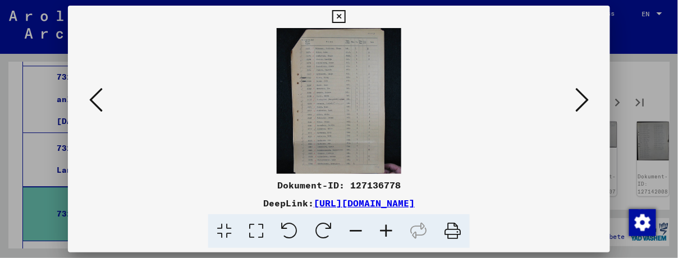
click at [587, 98] on icon at bounding box center [582, 99] width 13 height 27
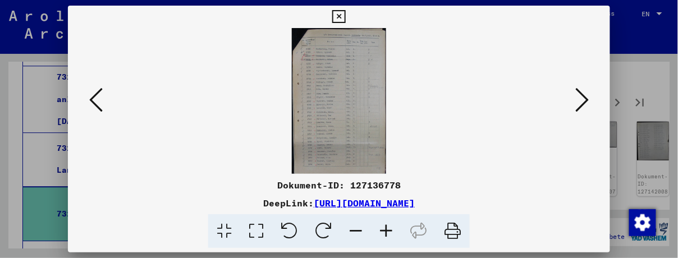
click at [587, 98] on icon at bounding box center [582, 99] width 13 height 27
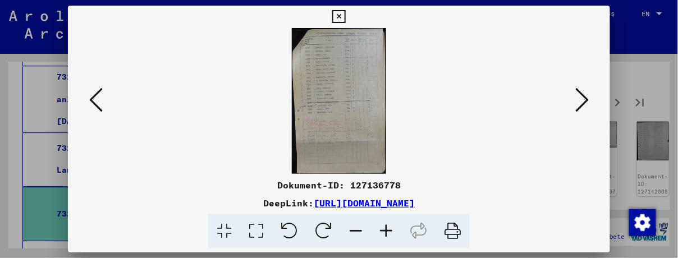
click at [587, 98] on icon at bounding box center [582, 99] width 13 height 27
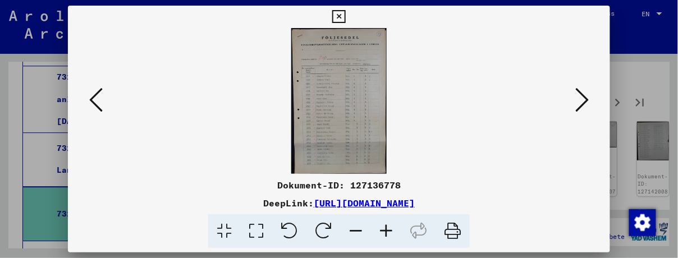
click at [587, 98] on icon at bounding box center [582, 99] width 13 height 27
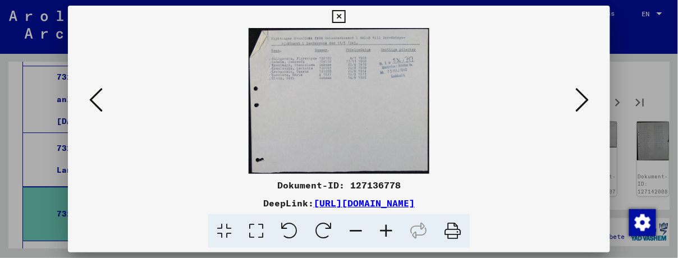
click at [587, 98] on icon at bounding box center [582, 99] width 13 height 27
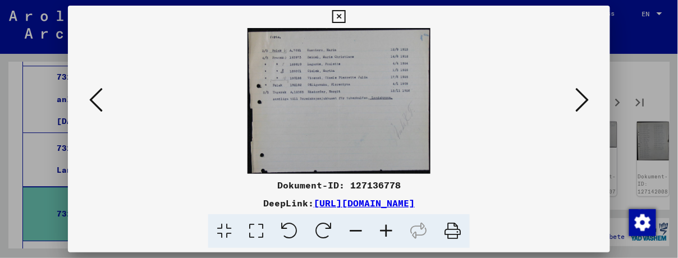
click at [587, 98] on icon at bounding box center [582, 99] width 13 height 27
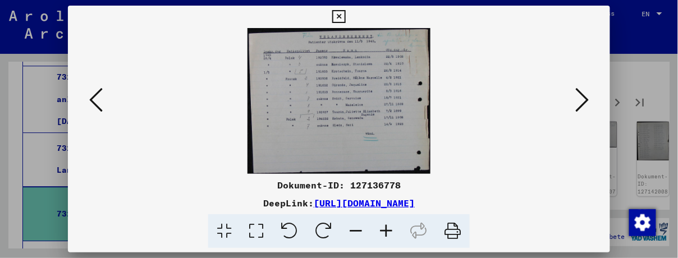
click at [587, 98] on icon at bounding box center [582, 99] width 13 height 27
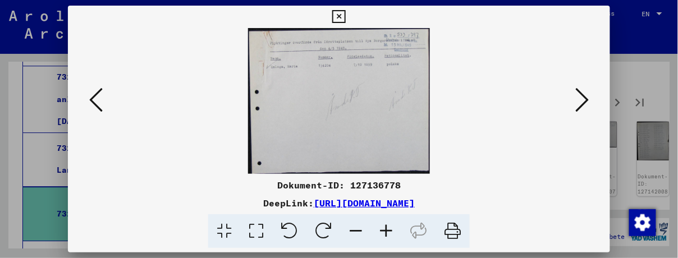
click at [587, 98] on icon at bounding box center [582, 99] width 13 height 27
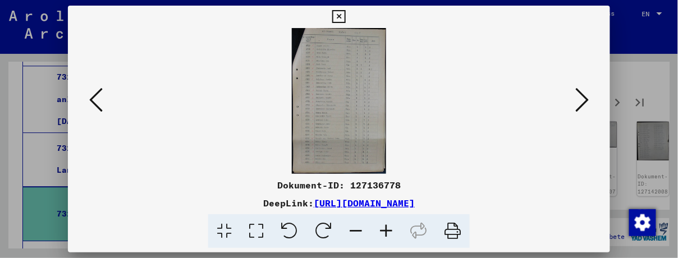
click at [587, 98] on icon at bounding box center [582, 99] width 13 height 27
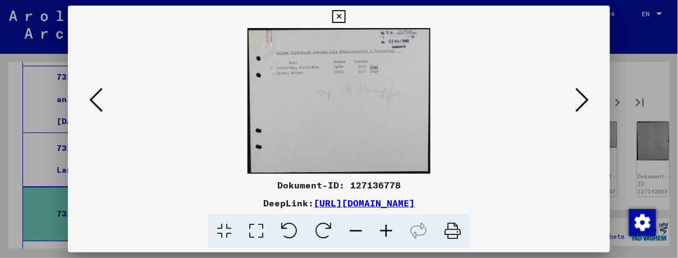
click at [587, 98] on icon at bounding box center [582, 99] width 13 height 27
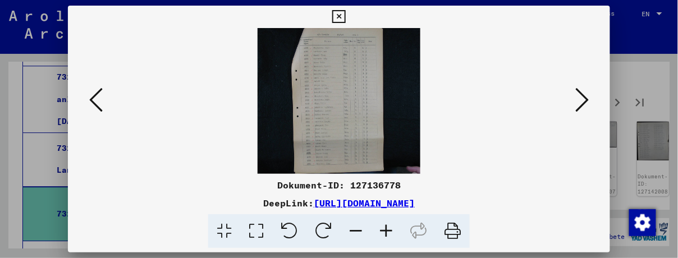
click at [587, 98] on icon at bounding box center [582, 99] width 13 height 27
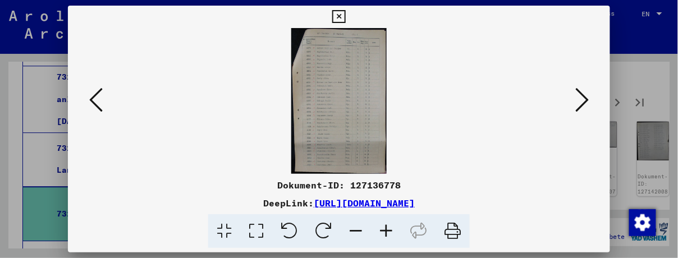
click at [587, 98] on icon at bounding box center [582, 99] width 13 height 27
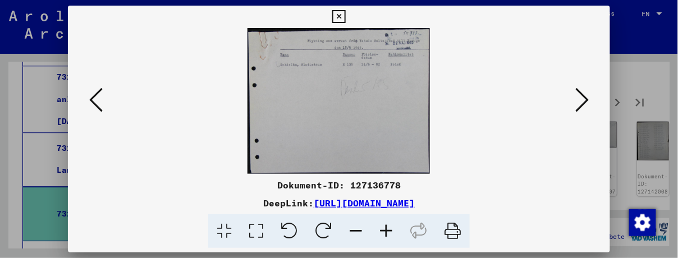
click at [587, 98] on icon at bounding box center [582, 99] width 13 height 27
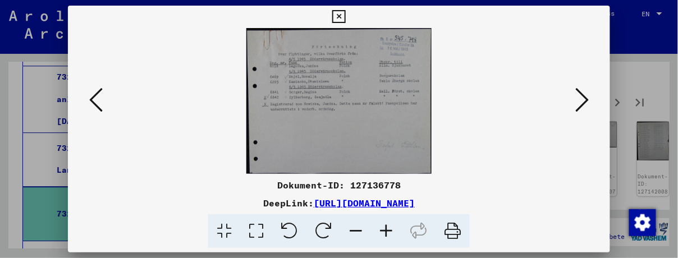
click at [587, 98] on icon at bounding box center [582, 99] width 13 height 27
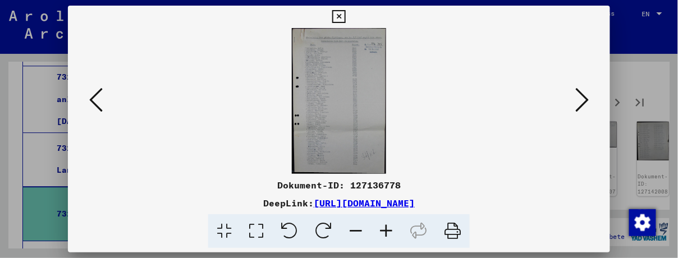
click at [587, 98] on icon at bounding box center [582, 99] width 13 height 27
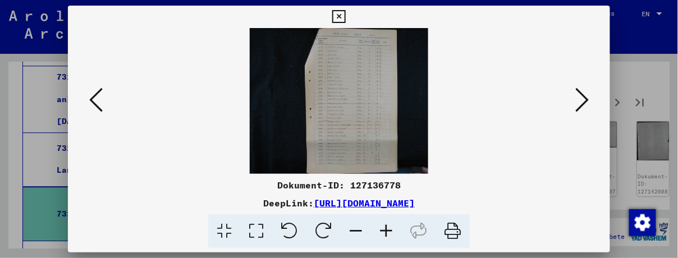
click at [587, 98] on icon at bounding box center [582, 99] width 13 height 27
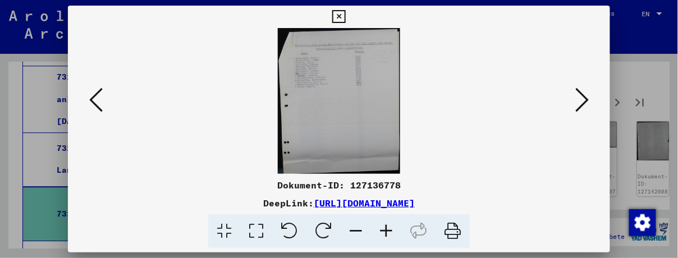
click at [587, 98] on icon at bounding box center [582, 99] width 13 height 27
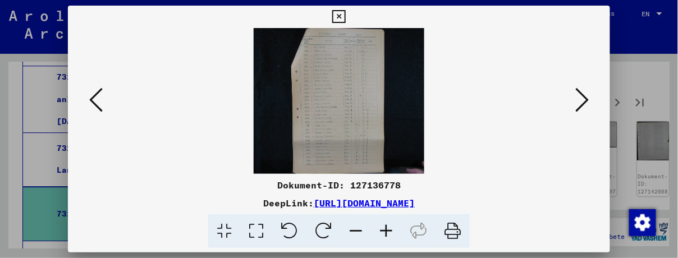
click at [587, 98] on icon at bounding box center [582, 99] width 13 height 27
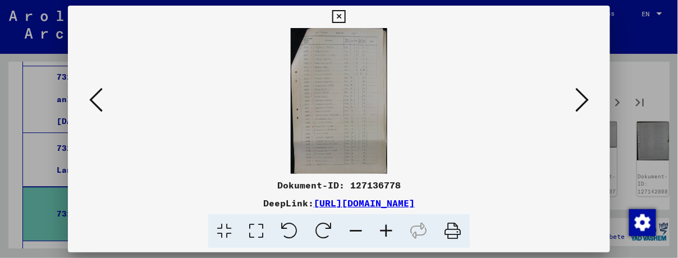
click at [587, 98] on icon at bounding box center [582, 99] width 13 height 27
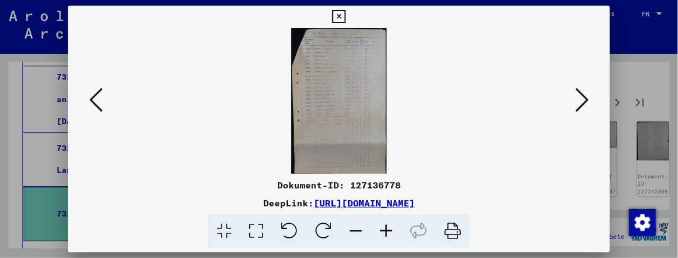
click at [587, 98] on icon at bounding box center [582, 99] width 13 height 27
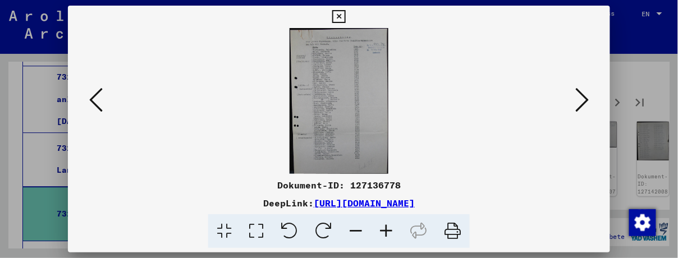
click at [587, 98] on icon at bounding box center [582, 99] width 13 height 27
